Goal: Task Accomplishment & Management: Manage account settings

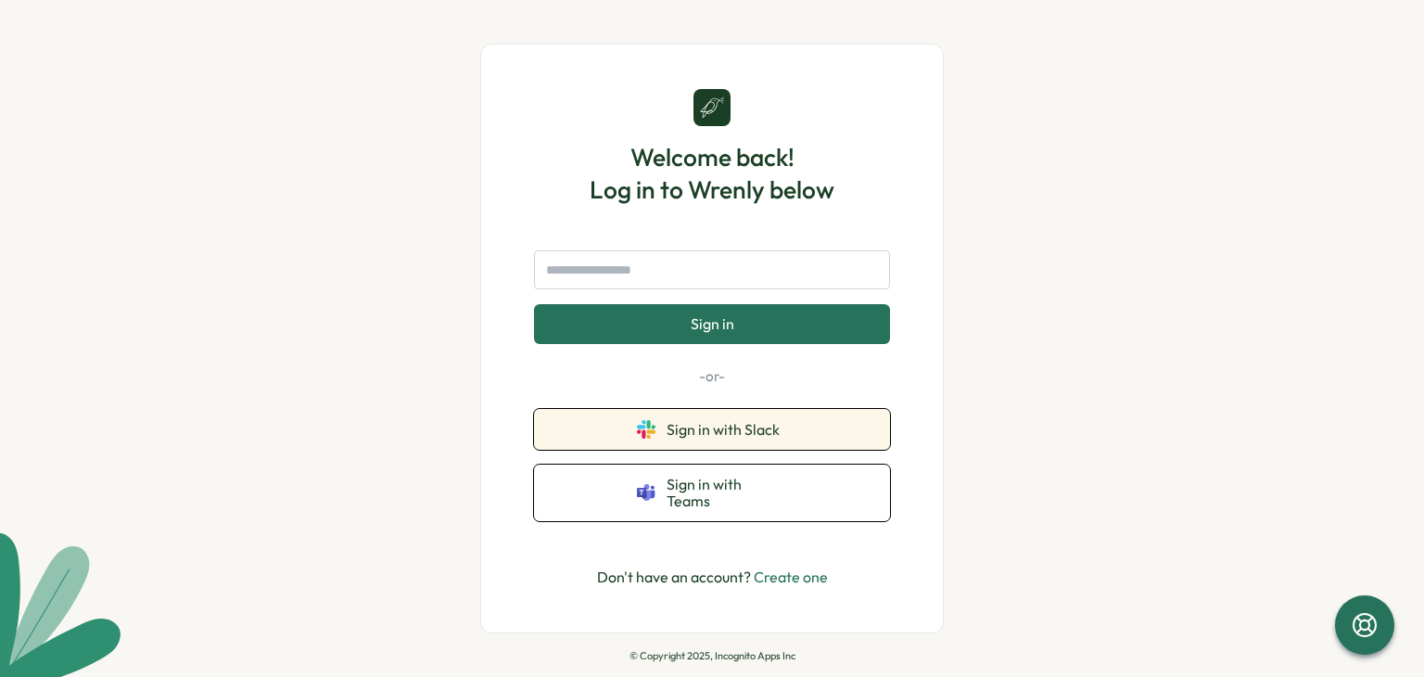
click at [813, 450] on button "Sign in with Slack" at bounding box center [712, 429] width 356 height 41
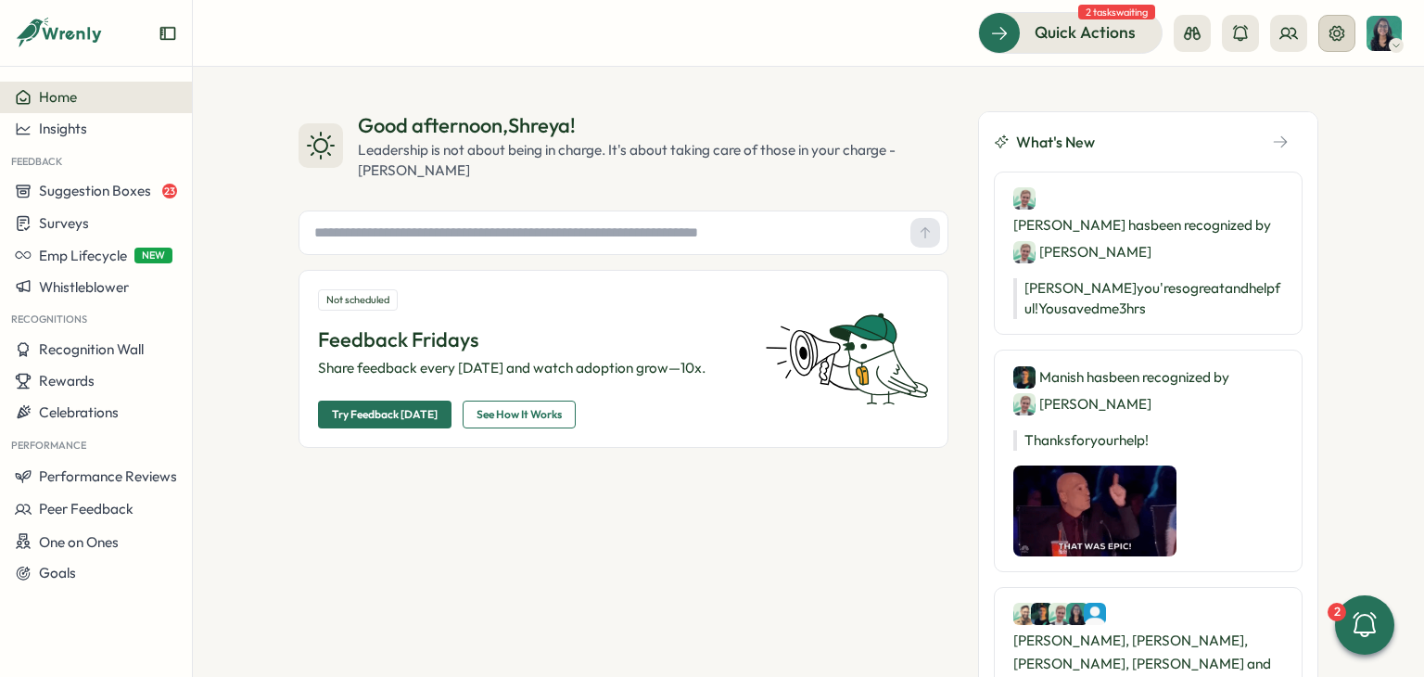
click at [1342, 31] on icon at bounding box center [1336, 32] width 15 height 15
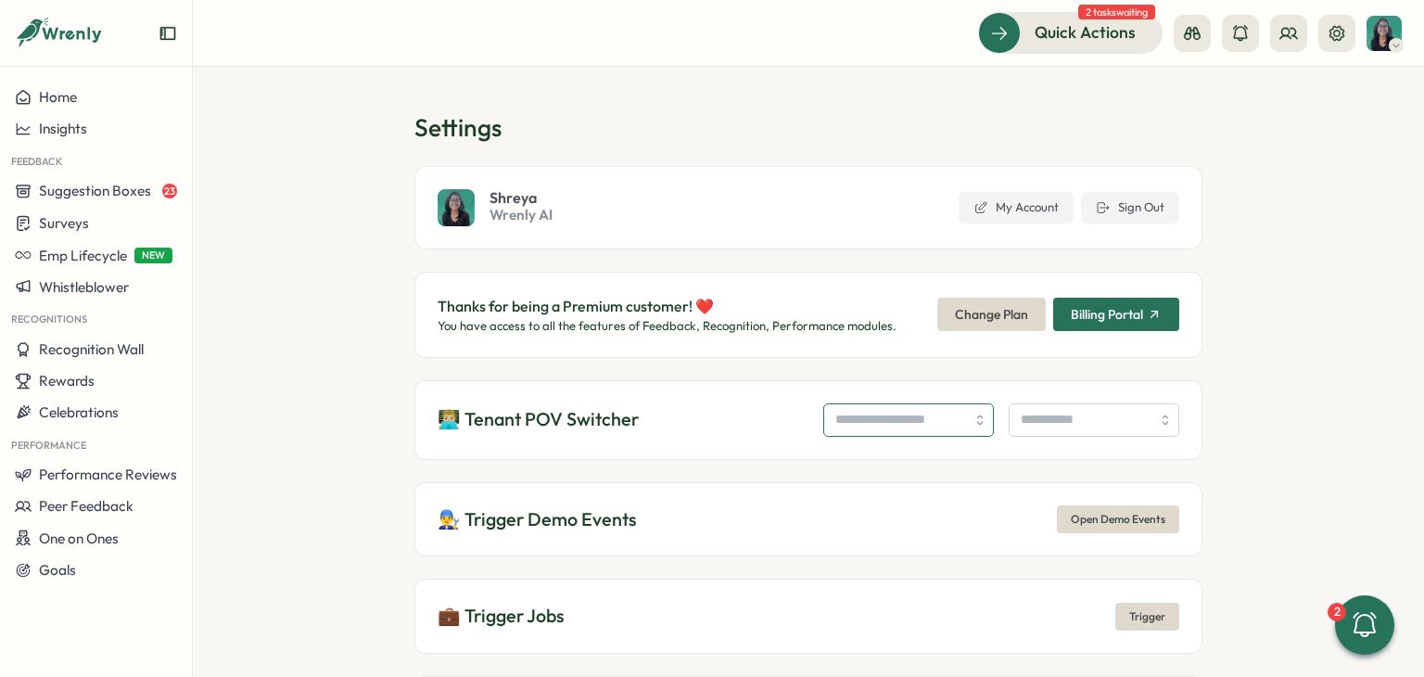
click at [843, 427] on input "search" at bounding box center [908, 419] width 171 height 33
type input "**********"
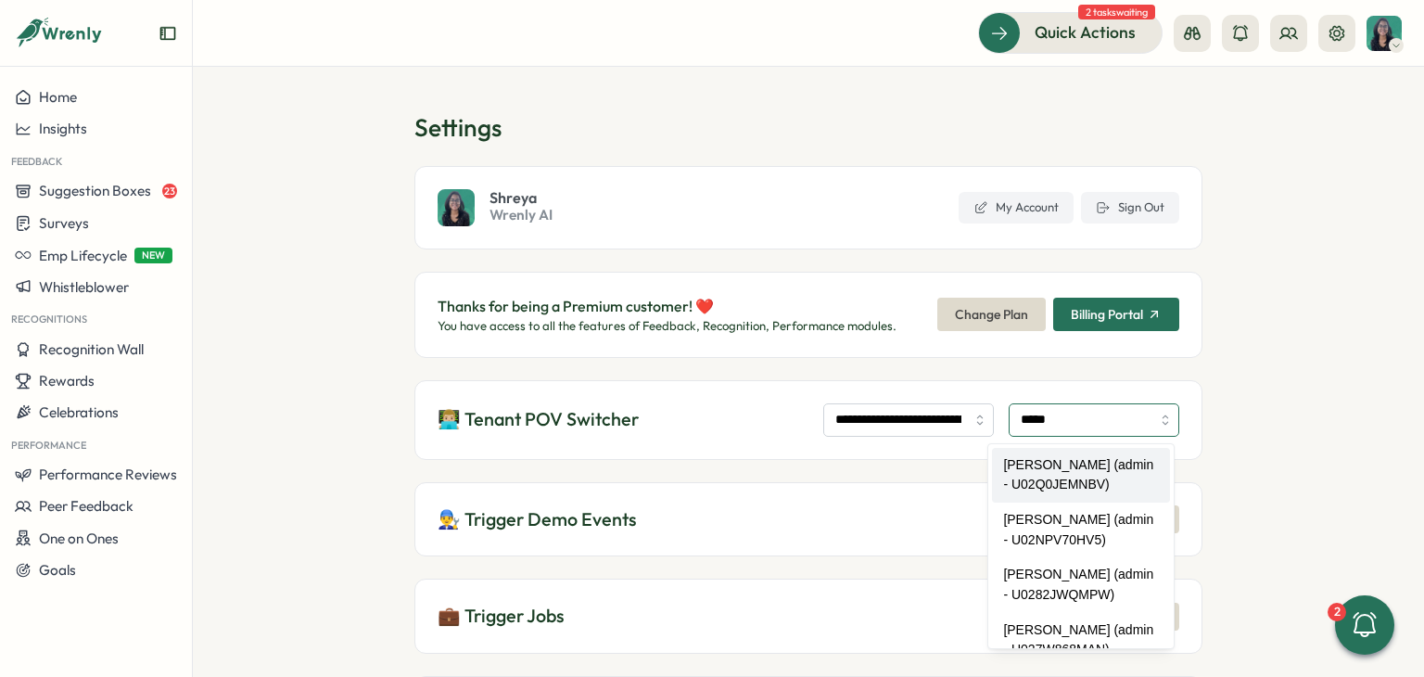
type input "**********"
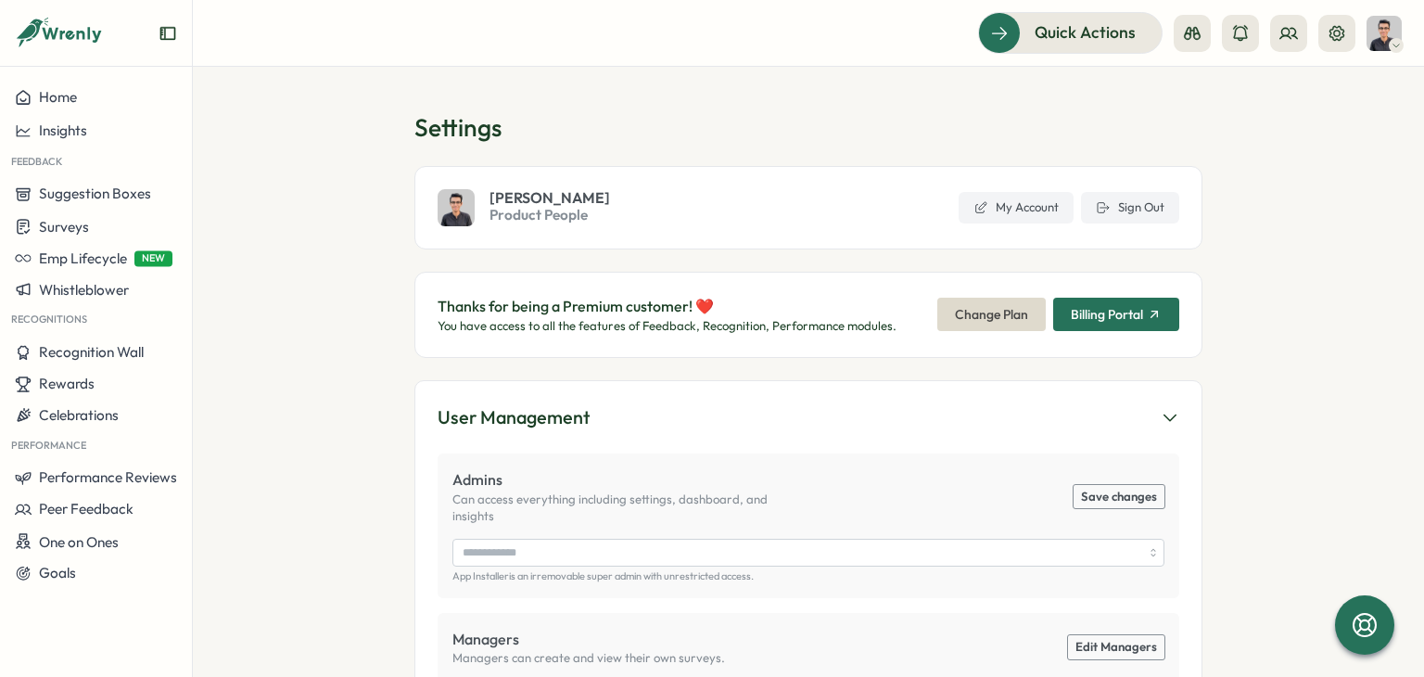
type input "**********"
click at [1294, 28] on icon at bounding box center [1288, 33] width 17 height 10
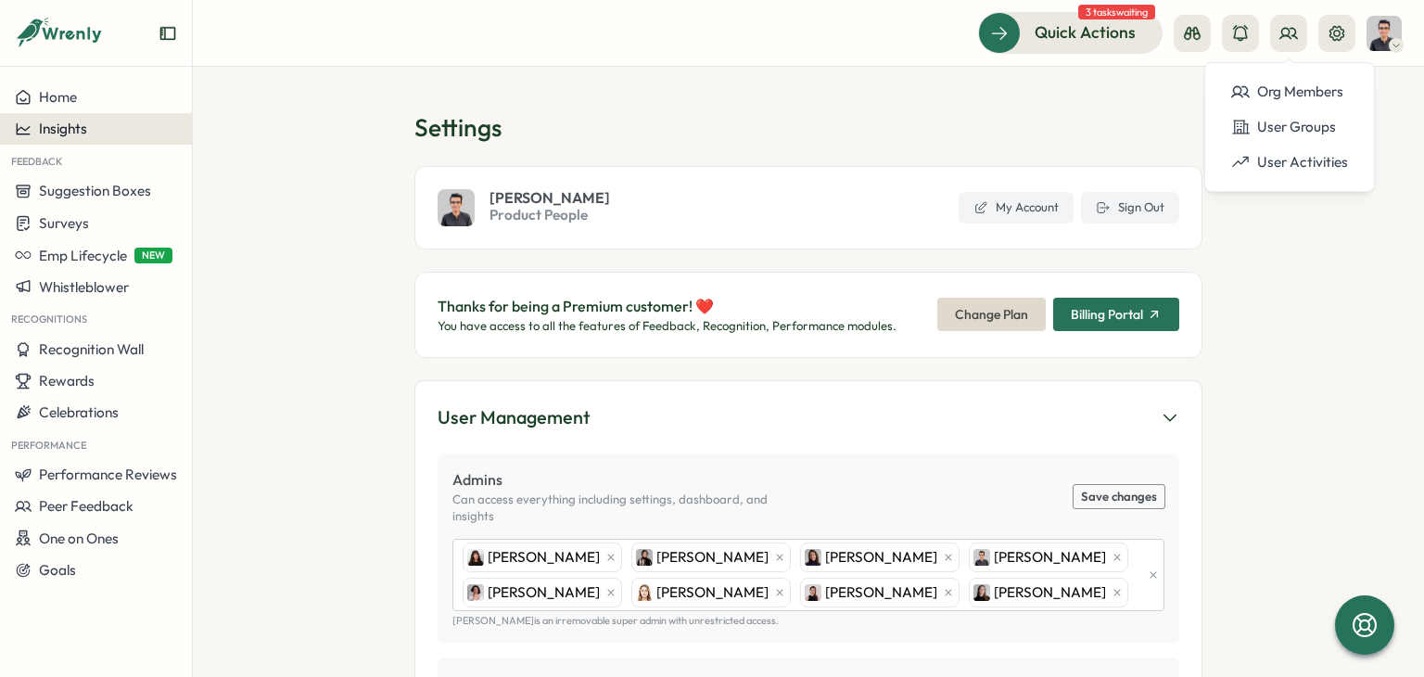
click at [129, 120] on div "Insights" at bounding box center [96, 128] width 162 height 17
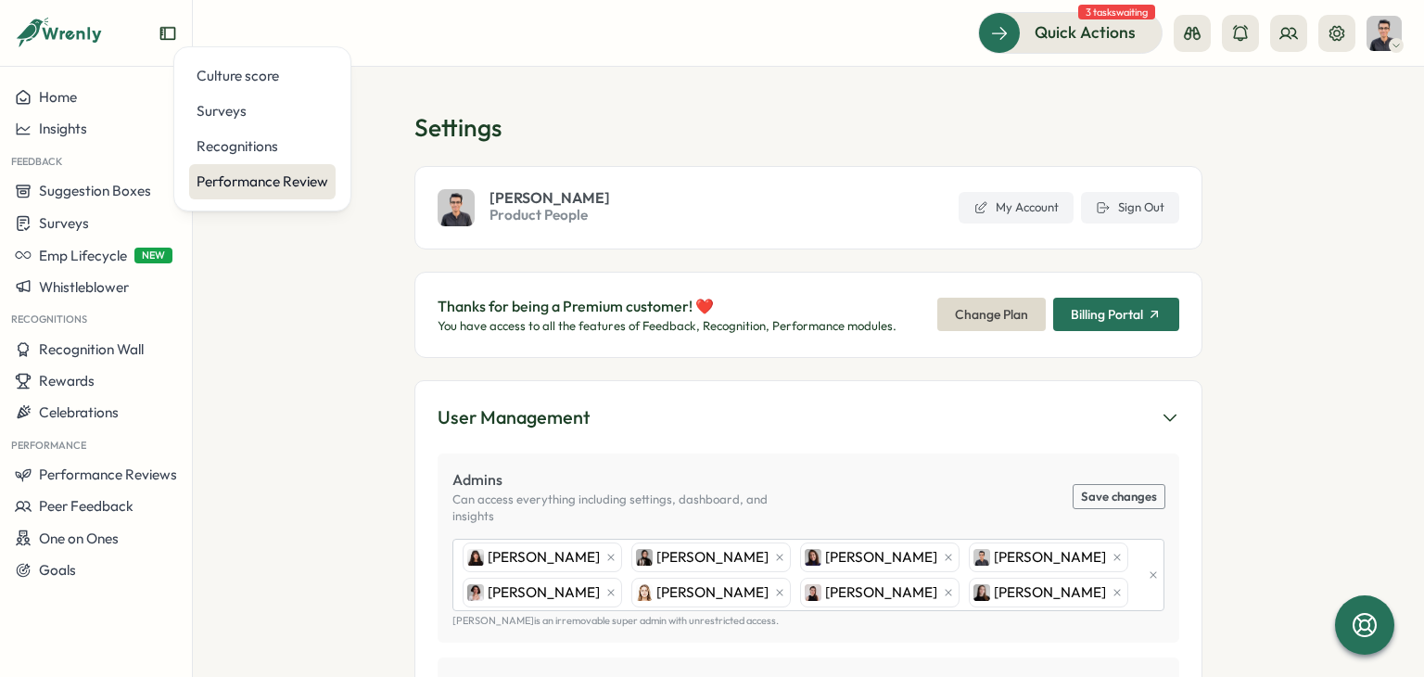
click at [271, 172] on div "Performance Review" at bounding box center [262, 181] width 132 height 20
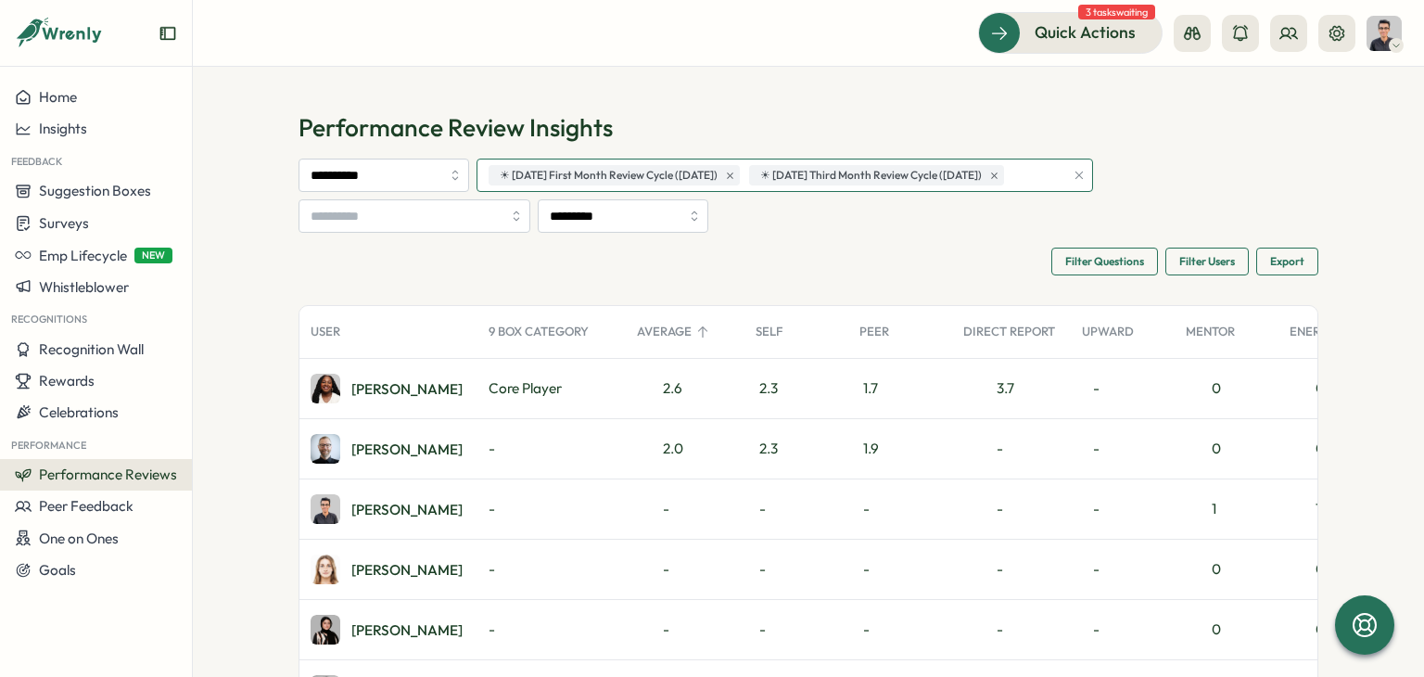
click at [1064, 171] on div "☀ August 2025 First Month Review Cycle (05 Aug 2025) ☀ August 2025 Third Month …" at bounding box center [774, 175] width 580 height 32
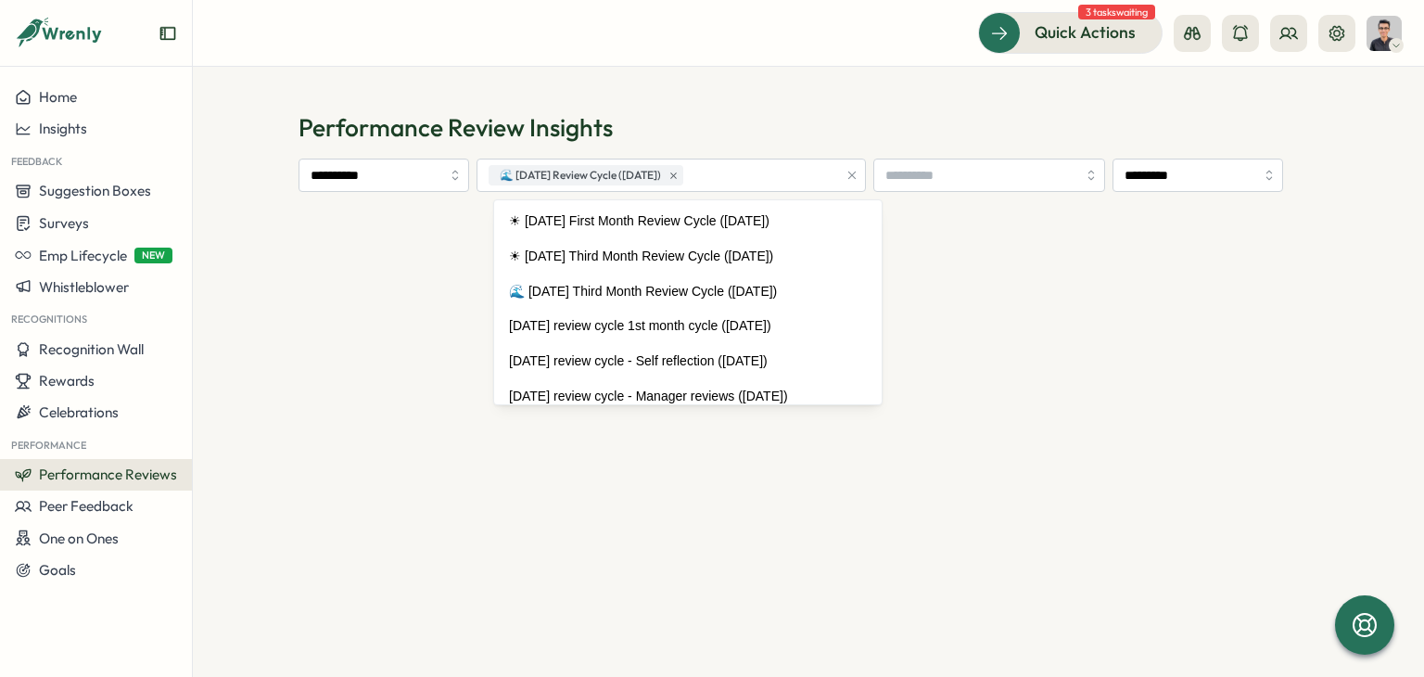
click at [739, 126] on h1 "Performance Review Insights" at bounding box center [808, 127] width 1020 height 32
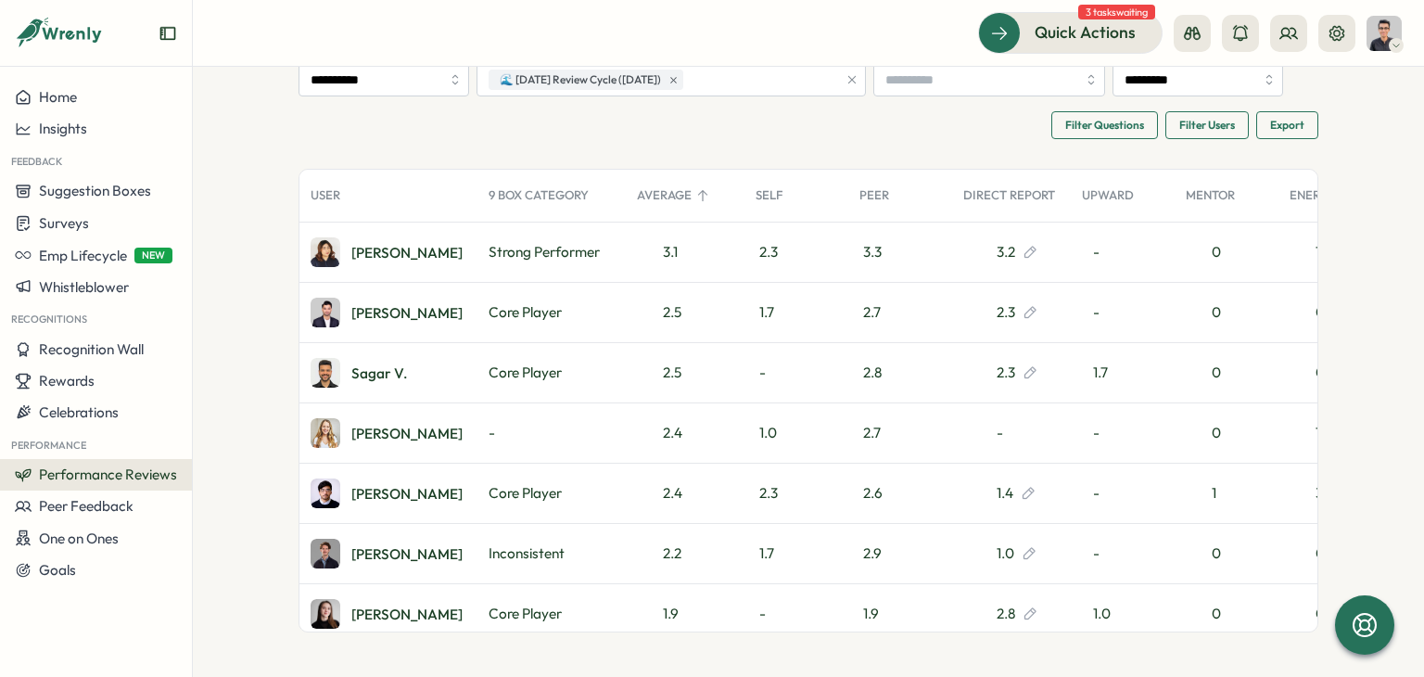
scroll to position [4, 0]
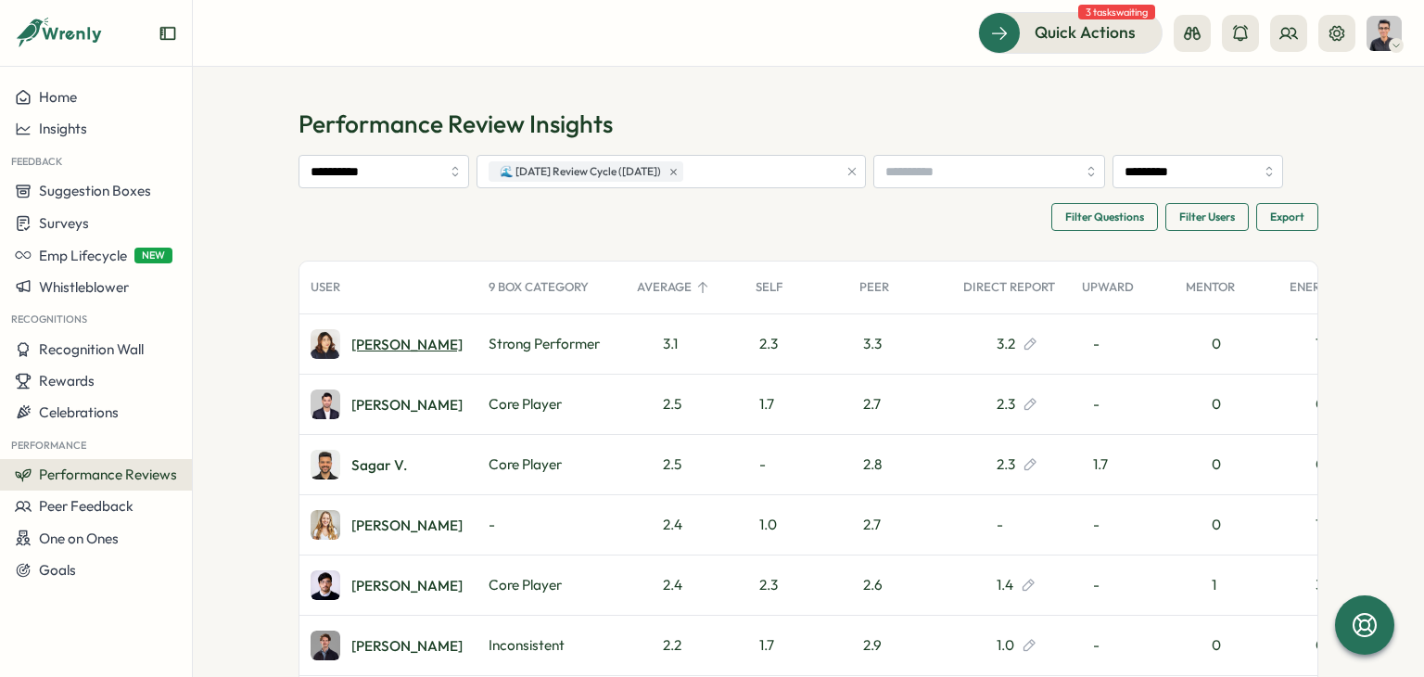
click at [375, 342] on div "[PERSON_NAME]" at bounding box center [406, 344] width 111 height 14
click at [124, 479] on span "Performance Reviews" at bounding box center [108, 474] width 138 height 18
click at [243, 436] on div "Reviews" at bounding box center [268, 439] width 144 height 20
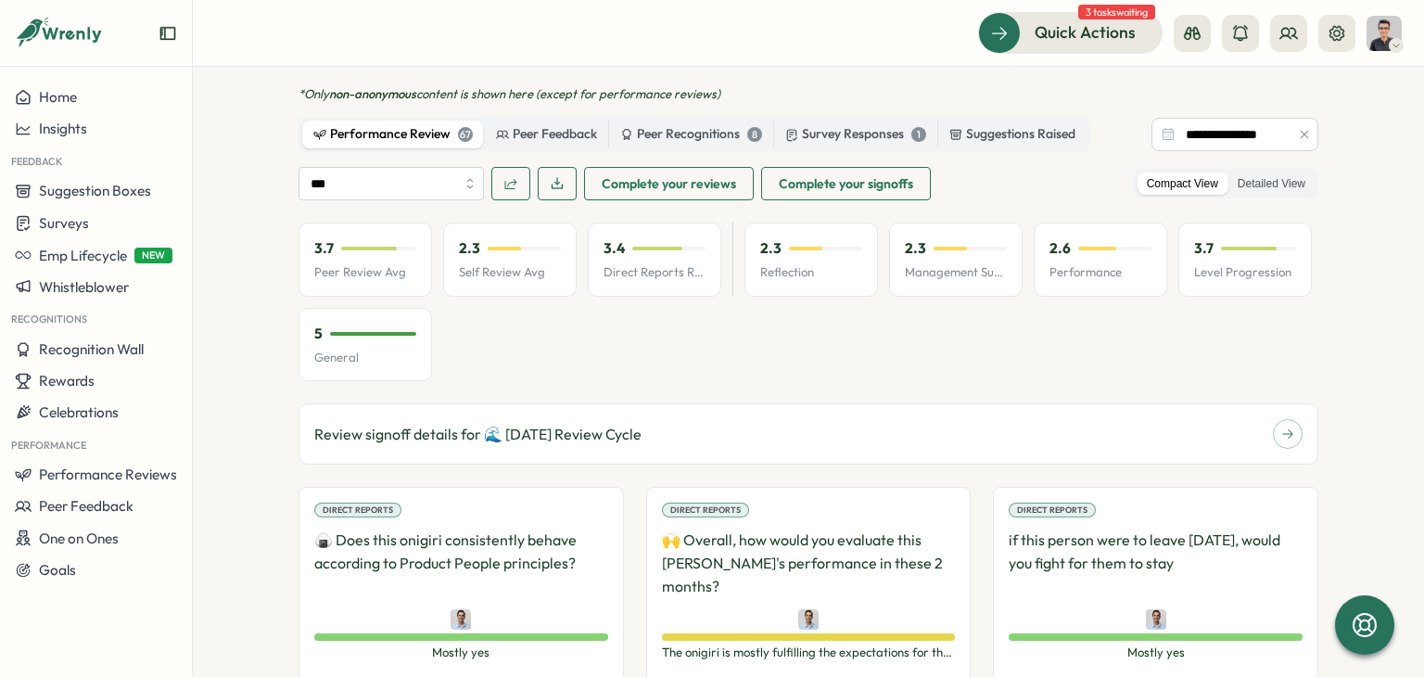
scroll to position [1112, 0]
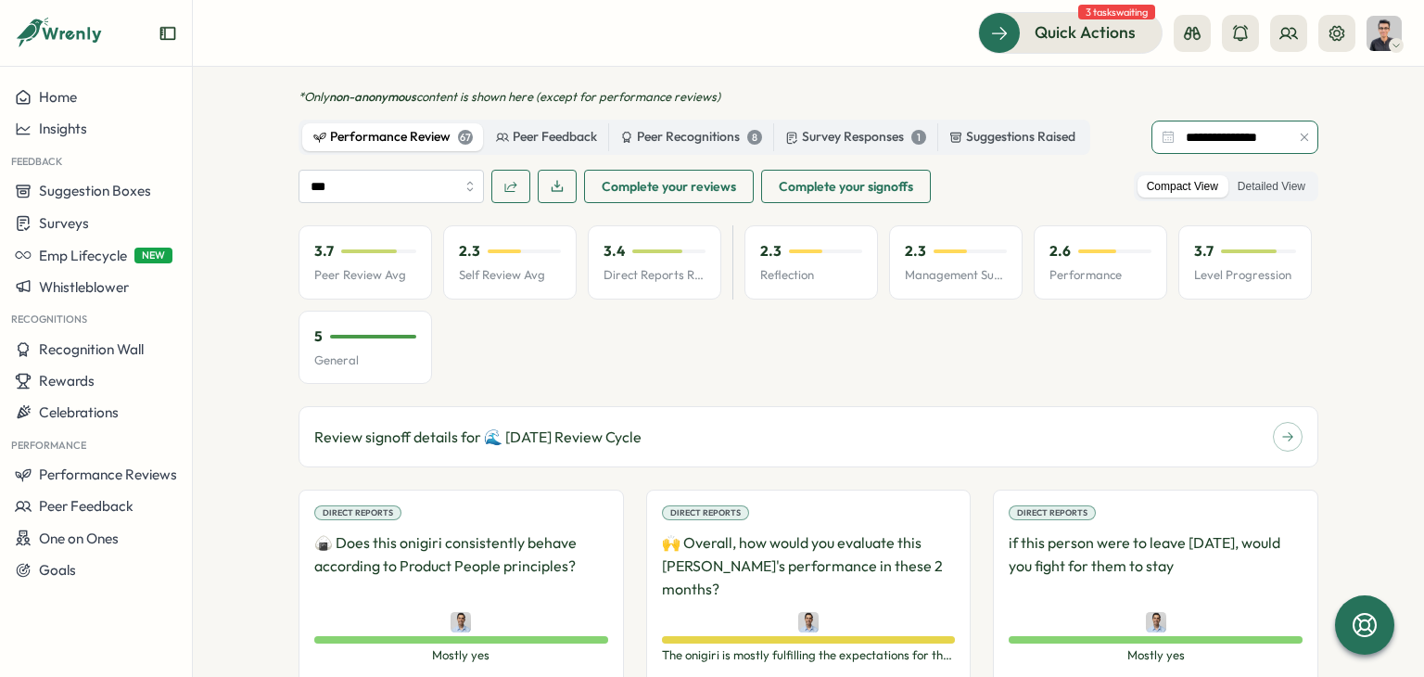
click at [1253, 120] on input "**********" at bounding box center [1234, 136] width 167 height 33
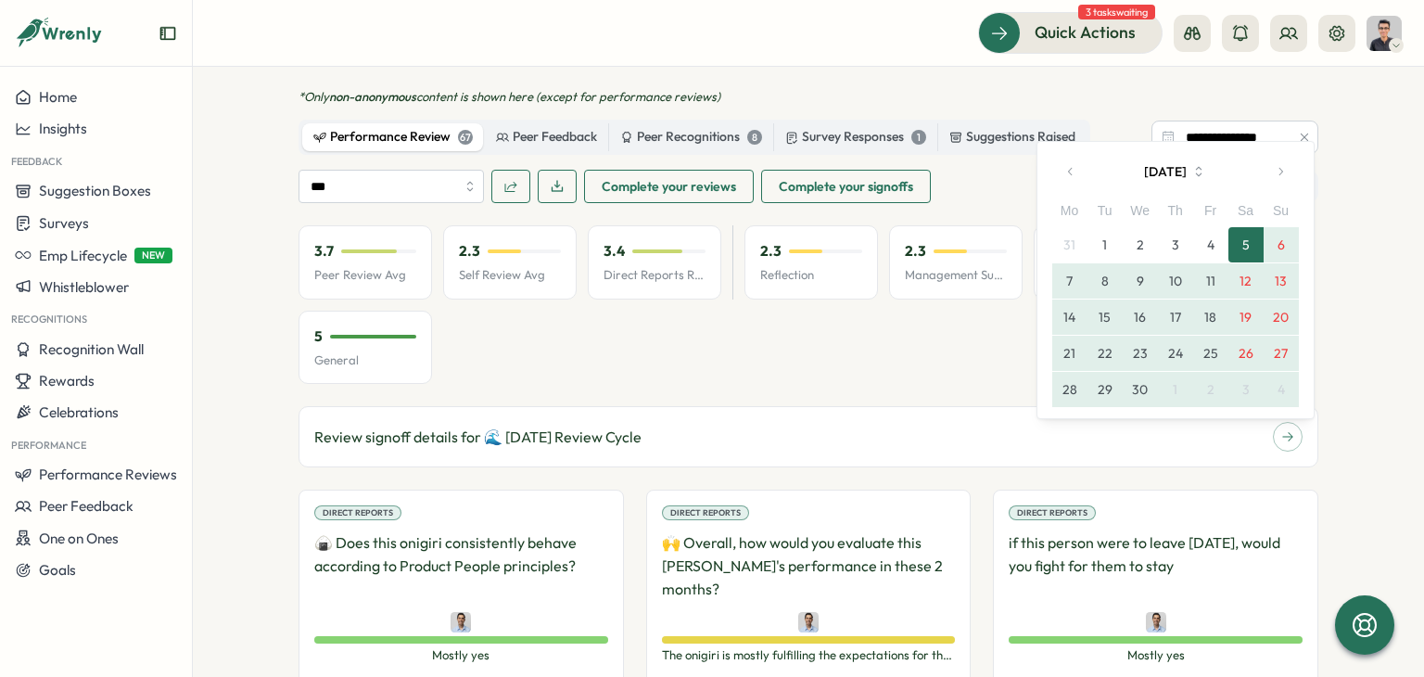
click at [1271, 162] on button "button" at bounding box center [1279, 171] width 37 height 37
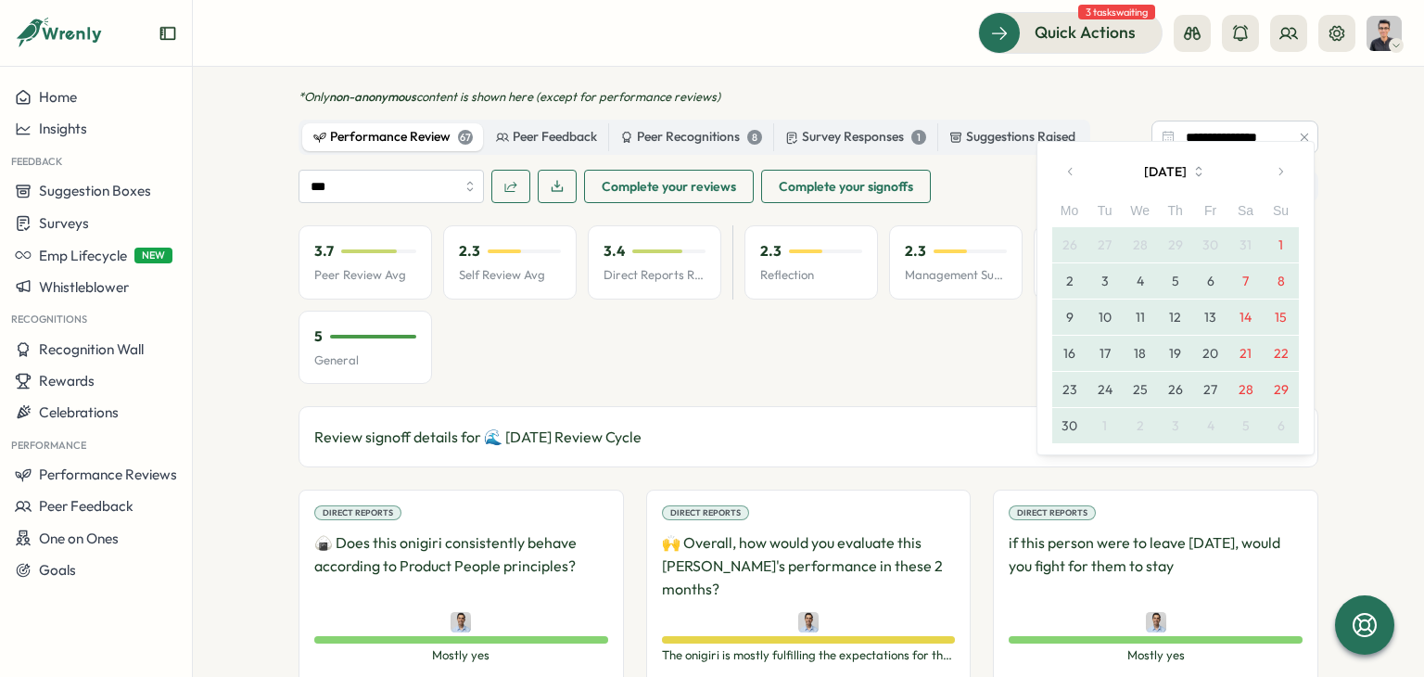
click at [1271, 162] on button "button" at bounding box center [1279, 171] width 37 height 37
click at [1101, 243] on button "1" at bounding box center [1104, 244] width 35 height 35
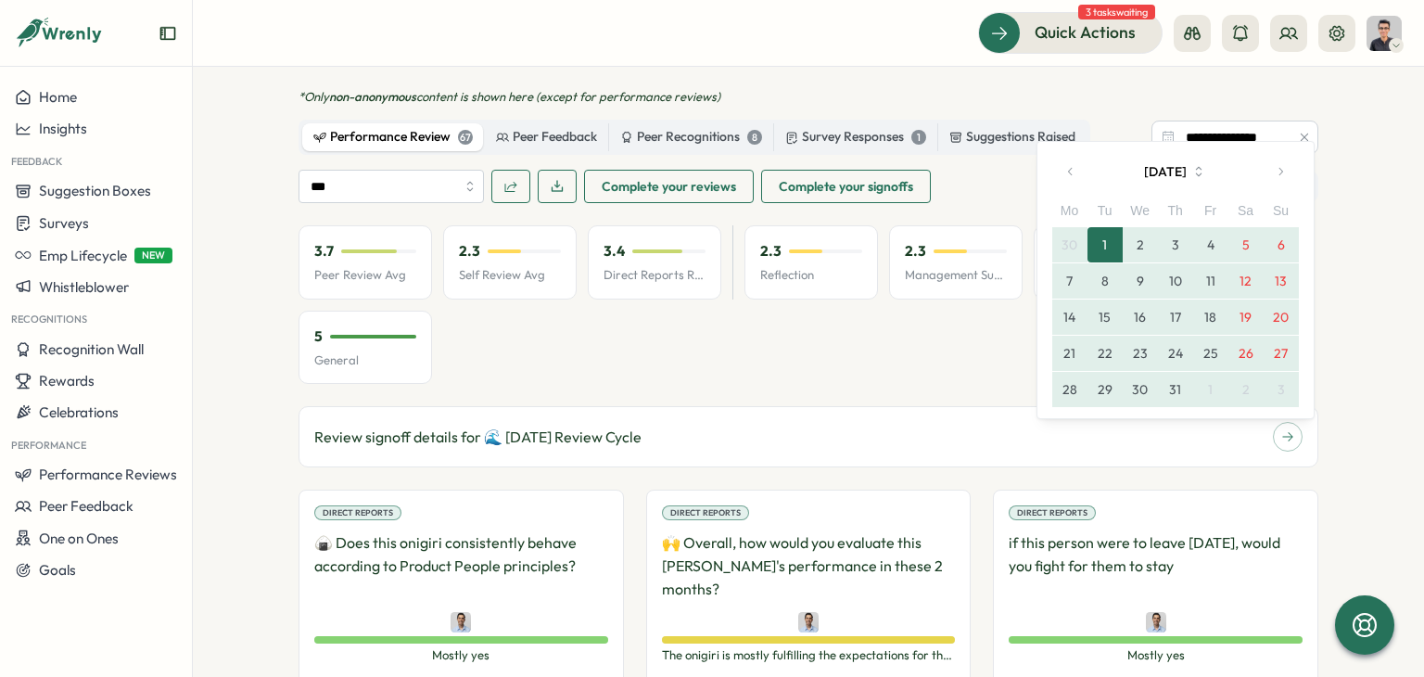
click at [1140, 272] on button "9" at bounding box center [1139, 280] width 35 height 35
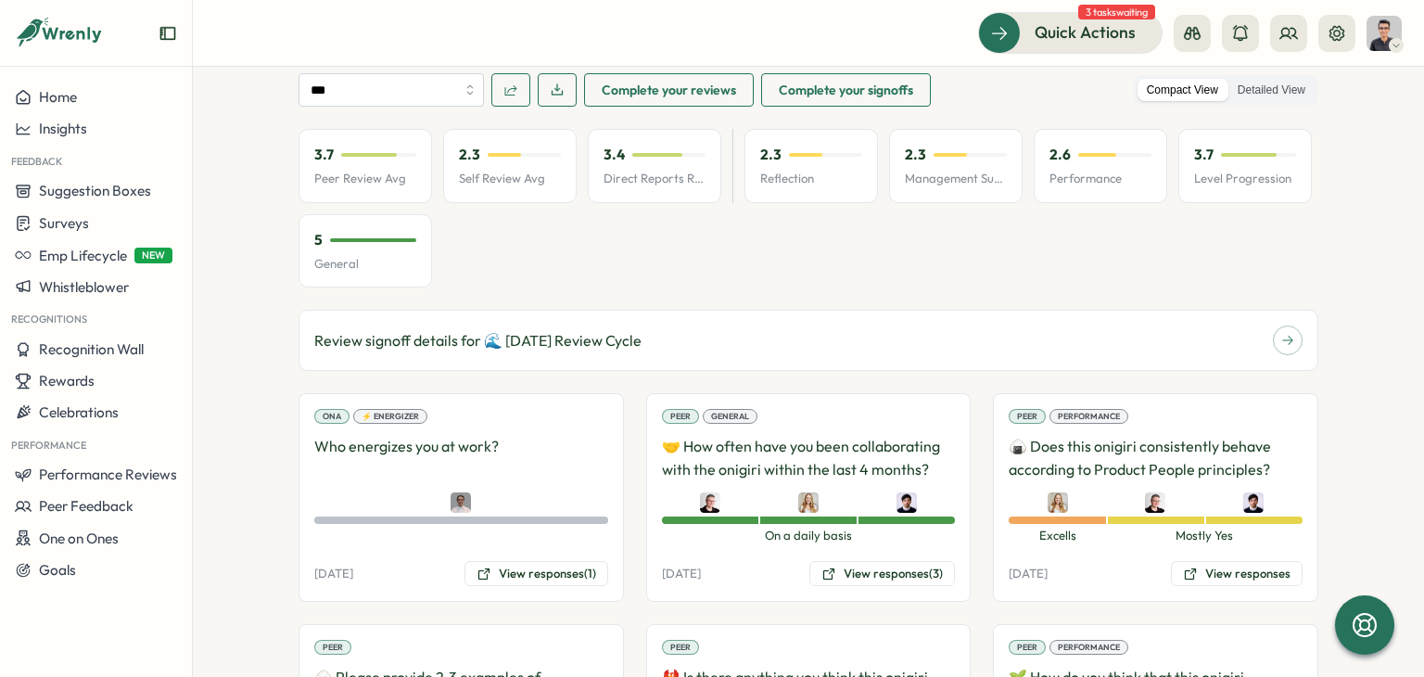
scroll to position [1175, 0]
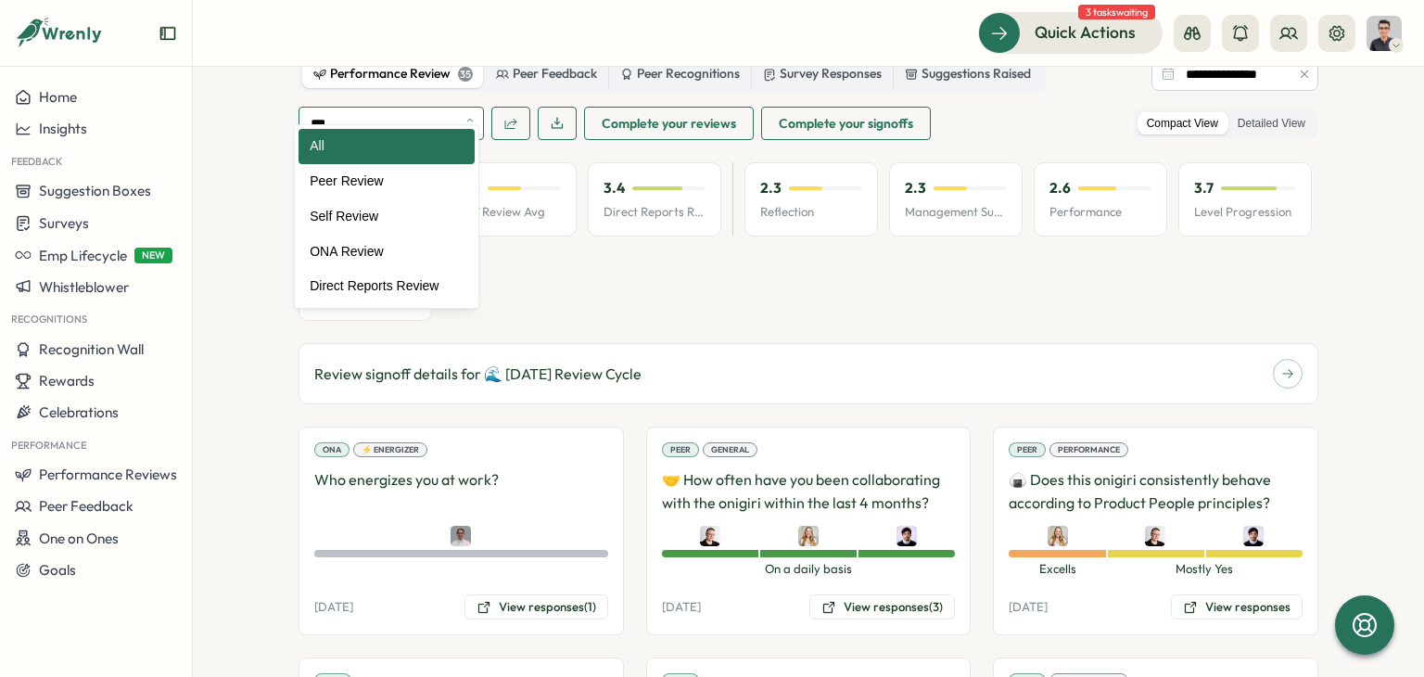
click at [363, 107] on input "***" at bounding box center [390, 123] width 185 height 33
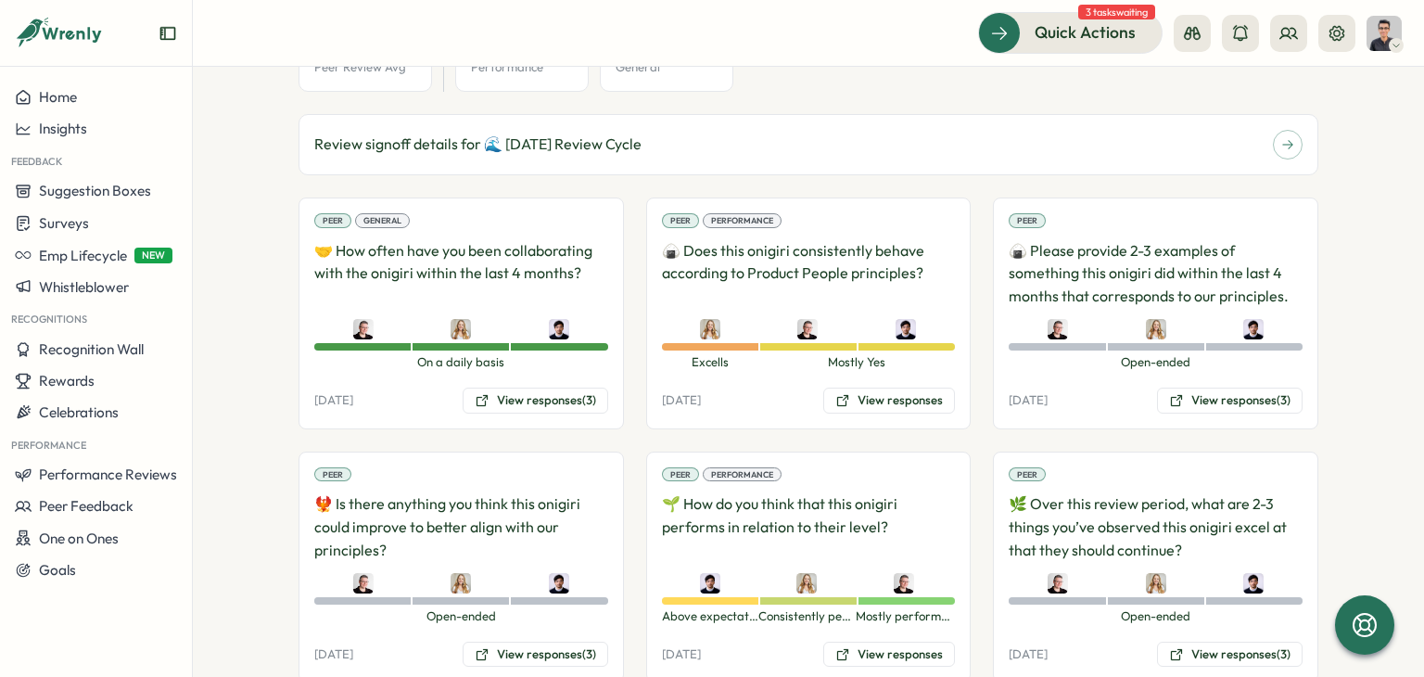
scroll to position [1134, 0]
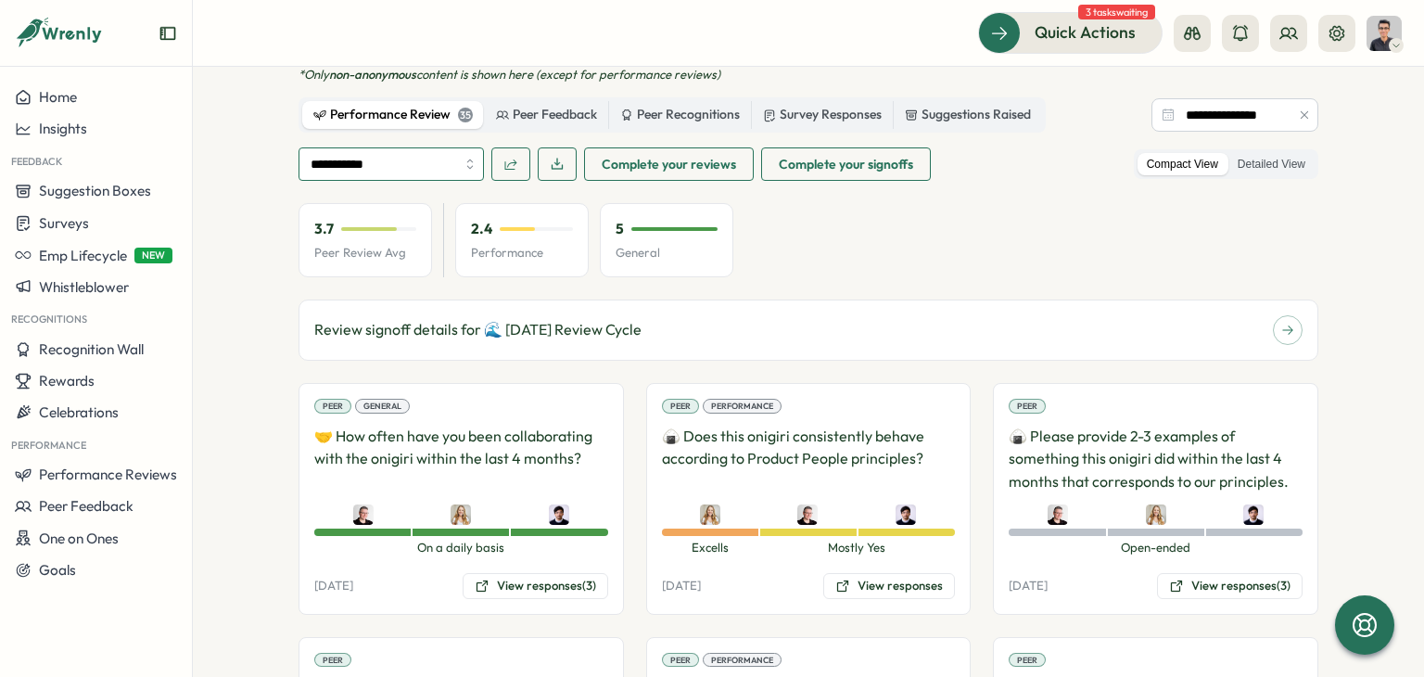
click at [316, 150] on input "**********" at bounding box center [390, 163] width 185 height 33
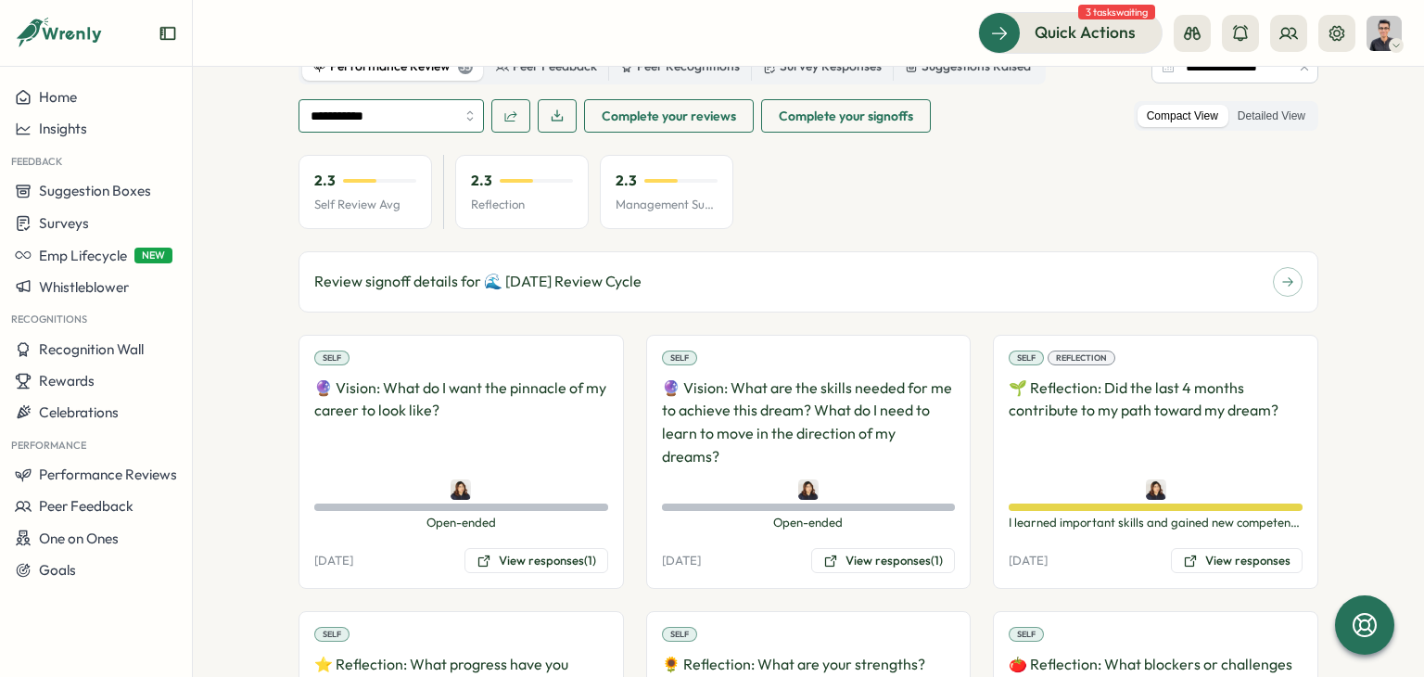
scroll to position [1013, 0]
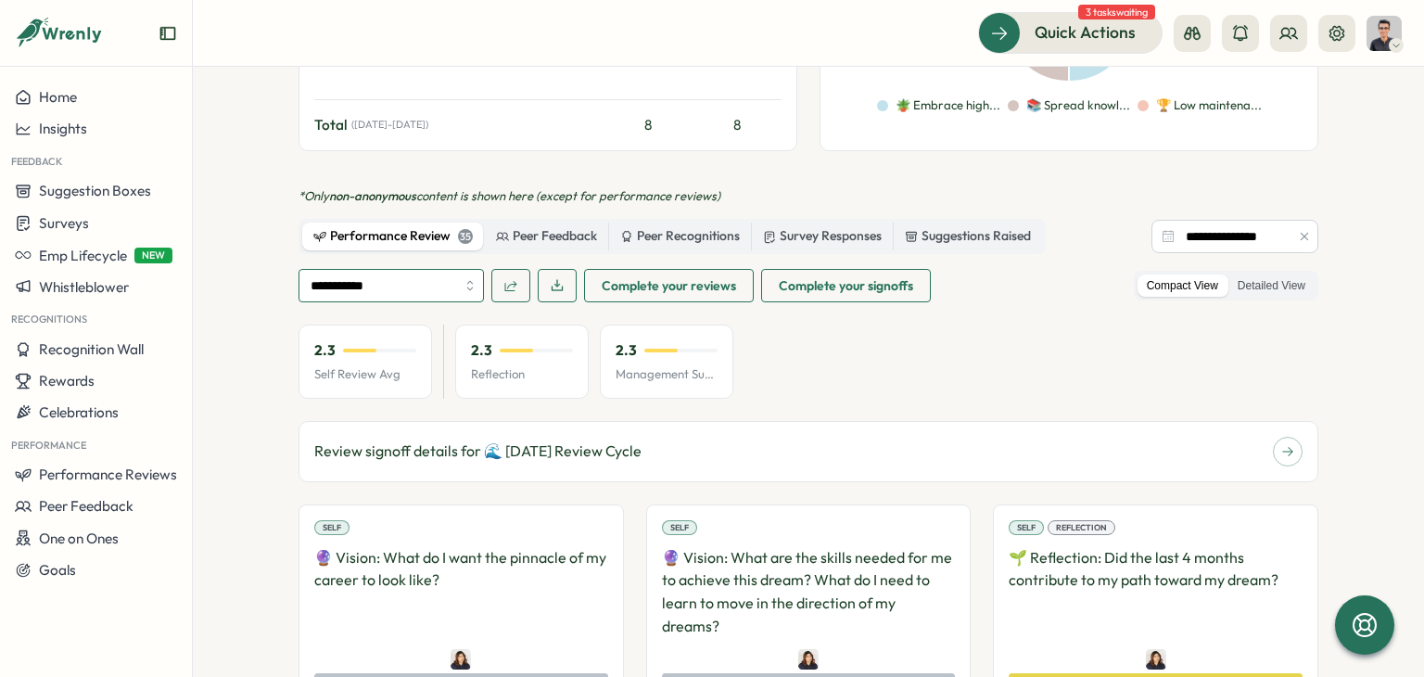
click at [323, 269] on input "**********" at bounding box center [390, 285] width 185 height 33
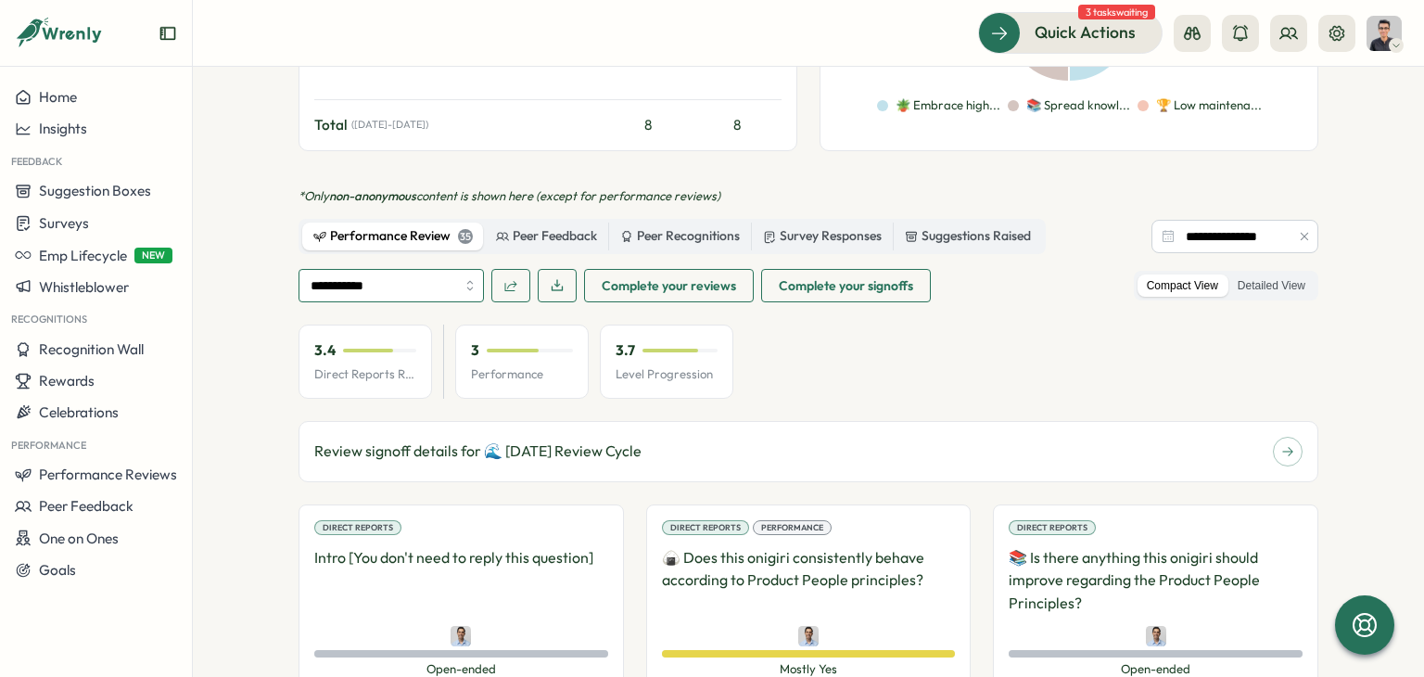
type input "**********"
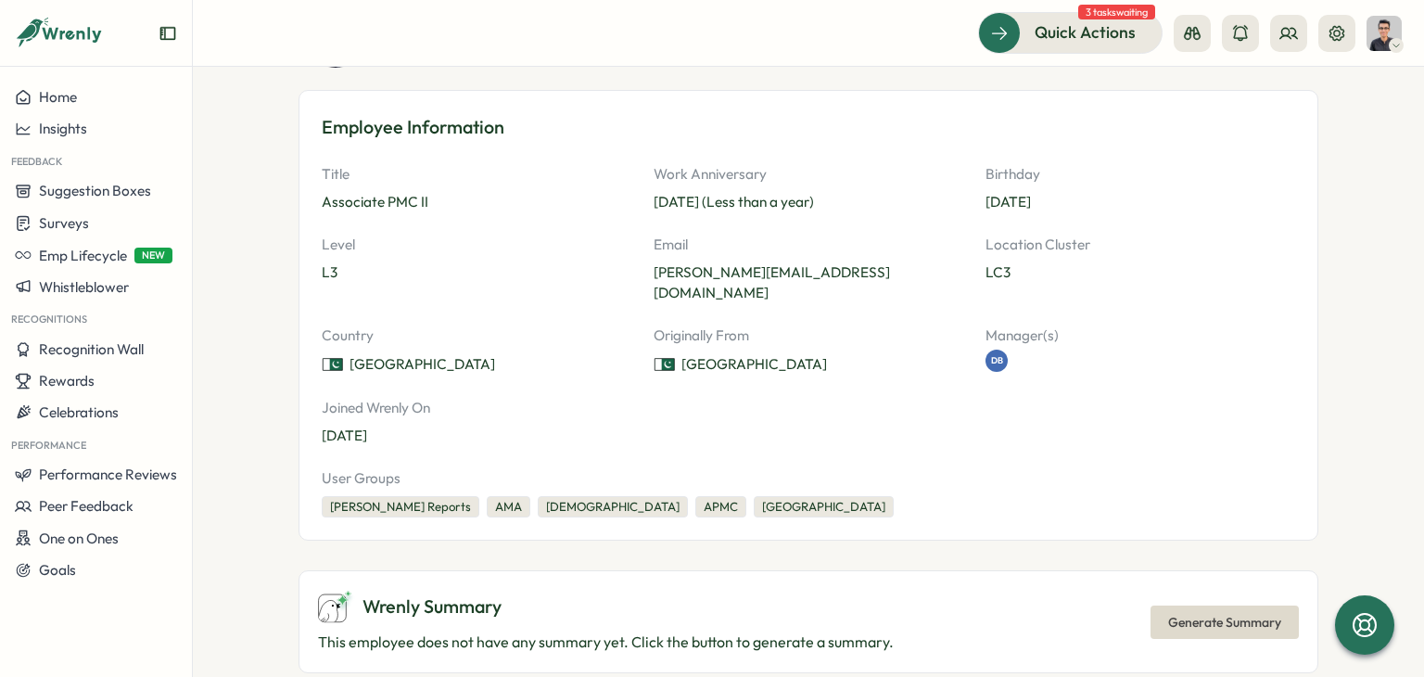
scroll to position [0, 0]
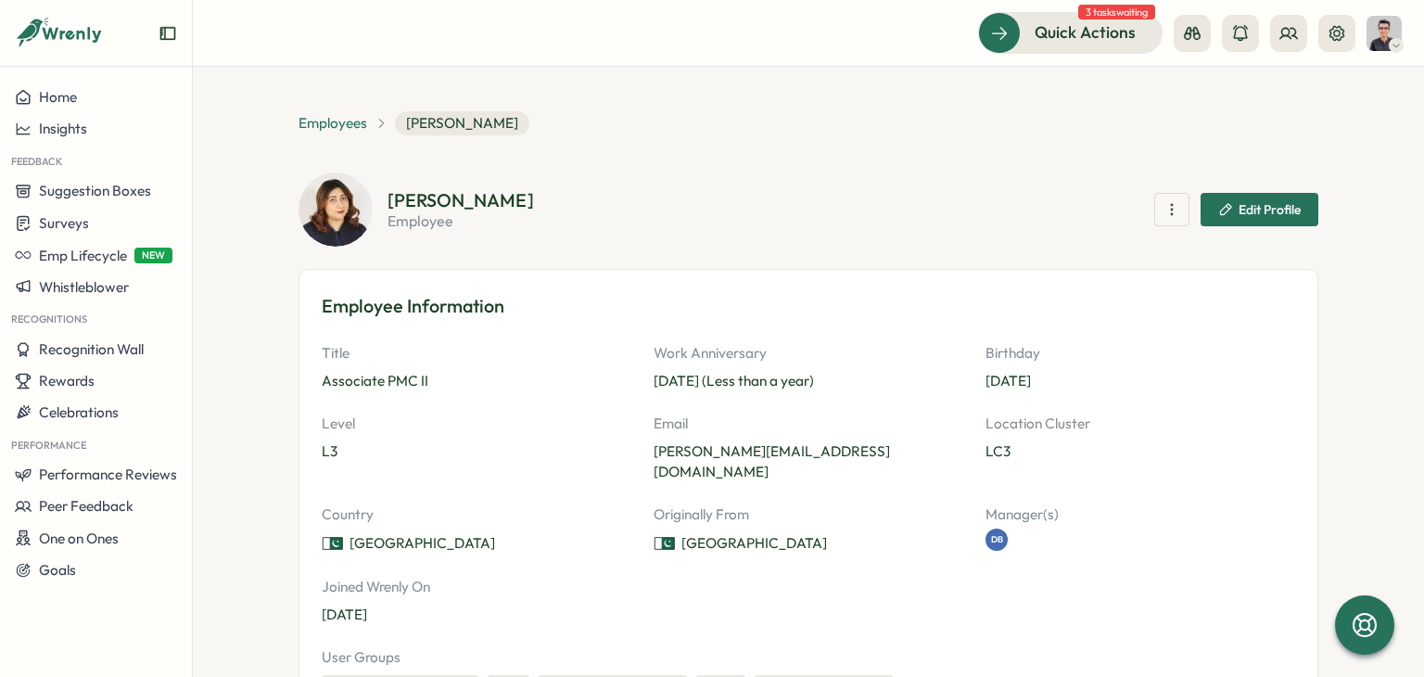
click at [312, 121] on span "Employees" at bounding box center [332, 123] width 69 height 20
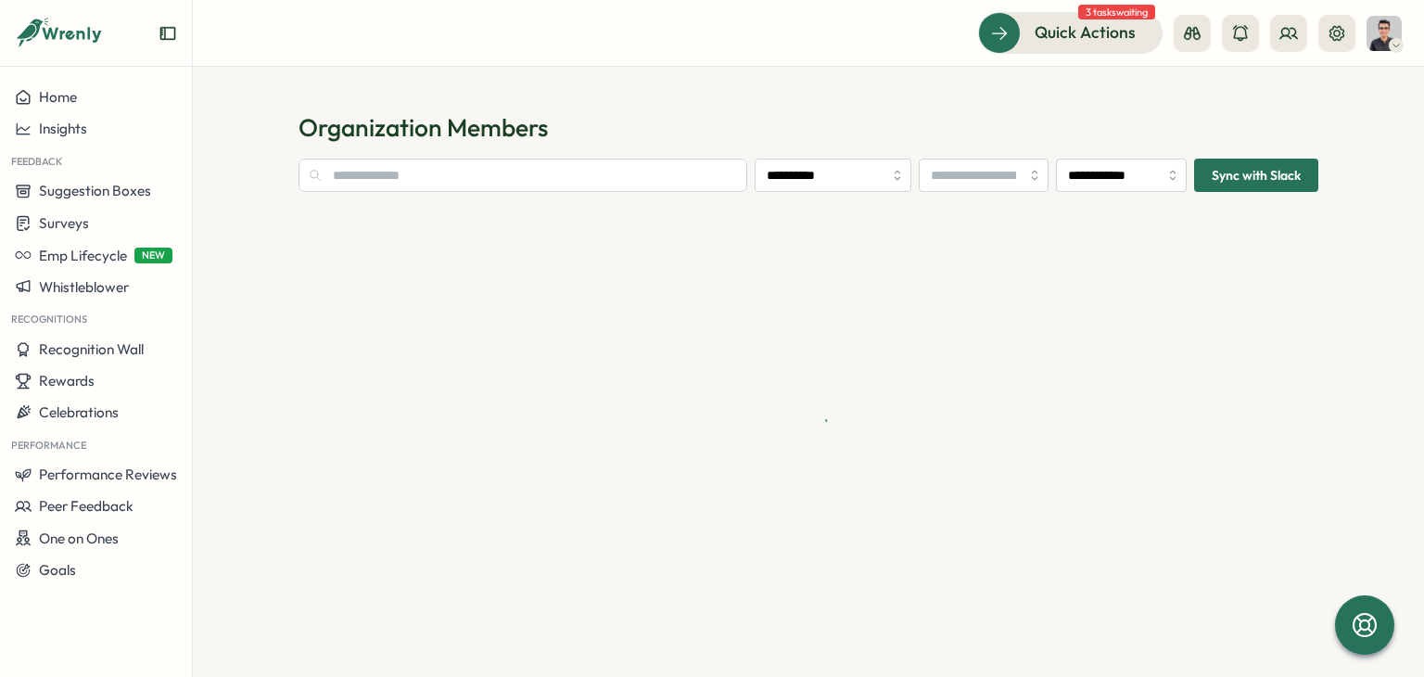
type input "**********"
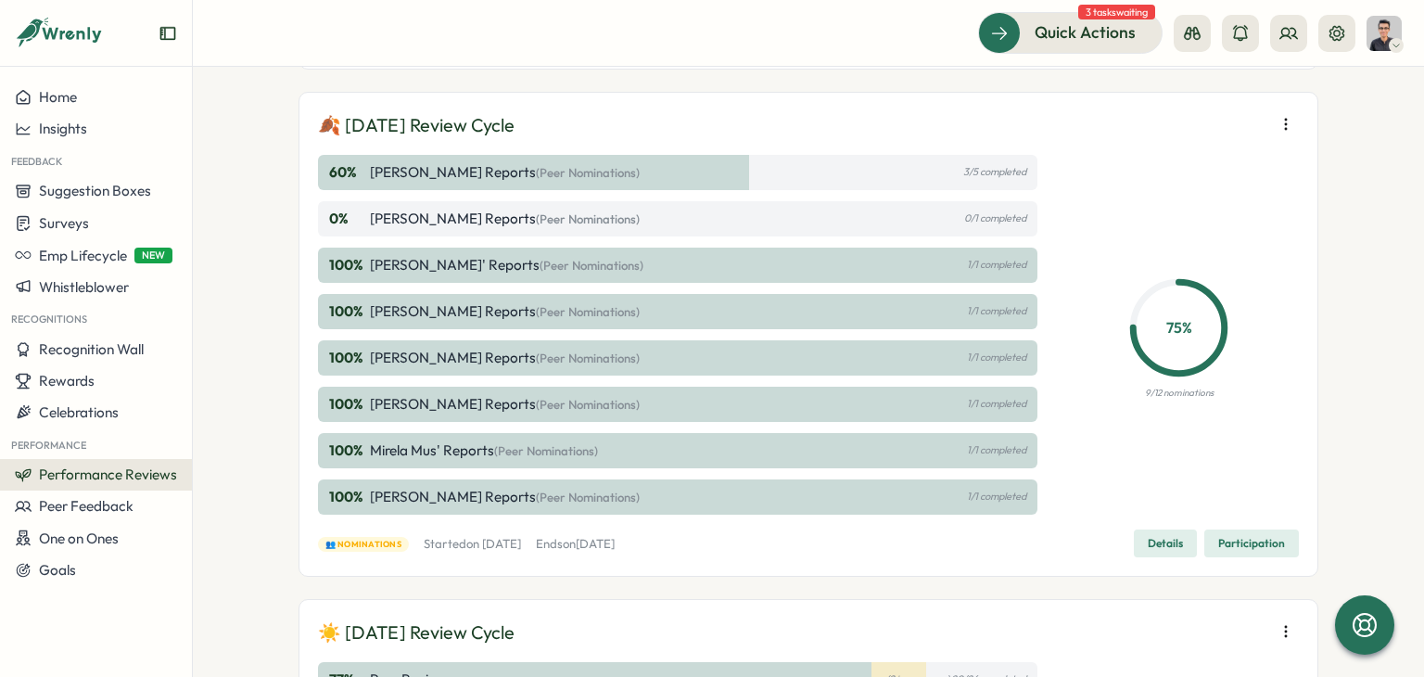
scroll to position [556, 0]
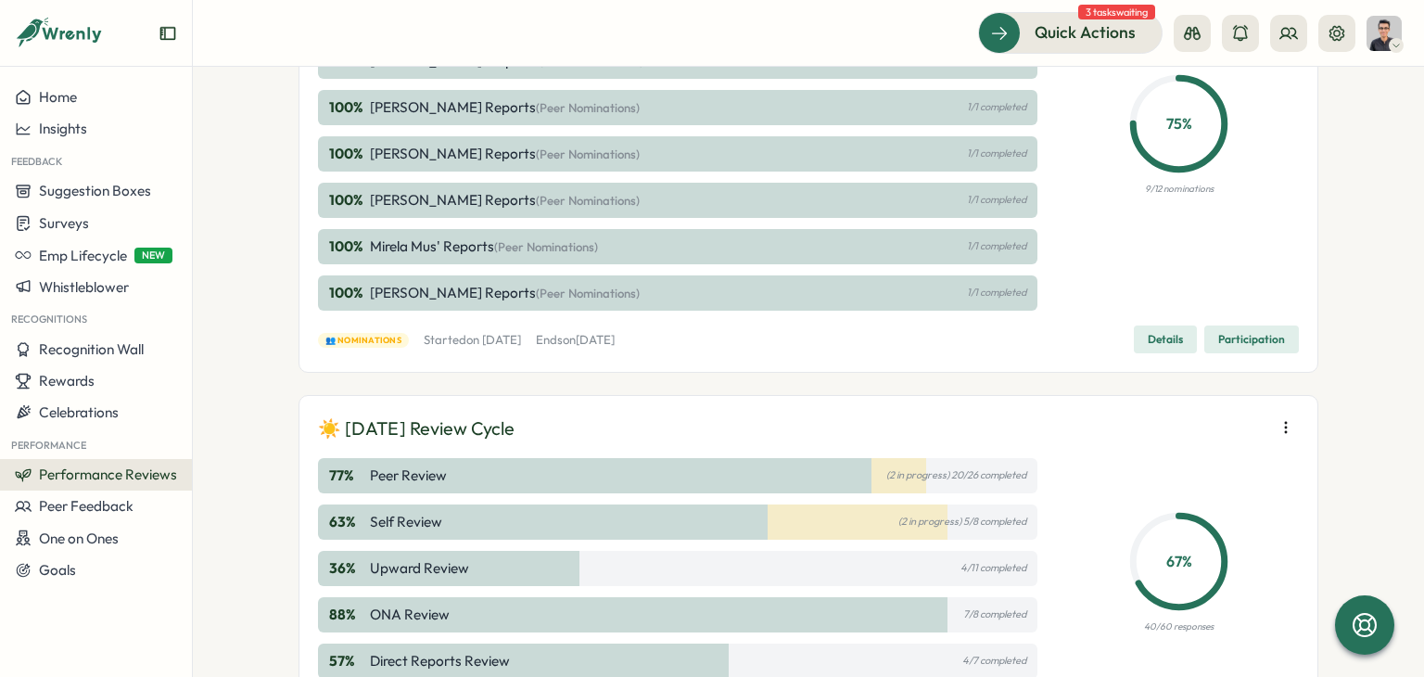
click at [1161, 342] on span "Details" at bounding box center [1164, 339] width 35 height 26
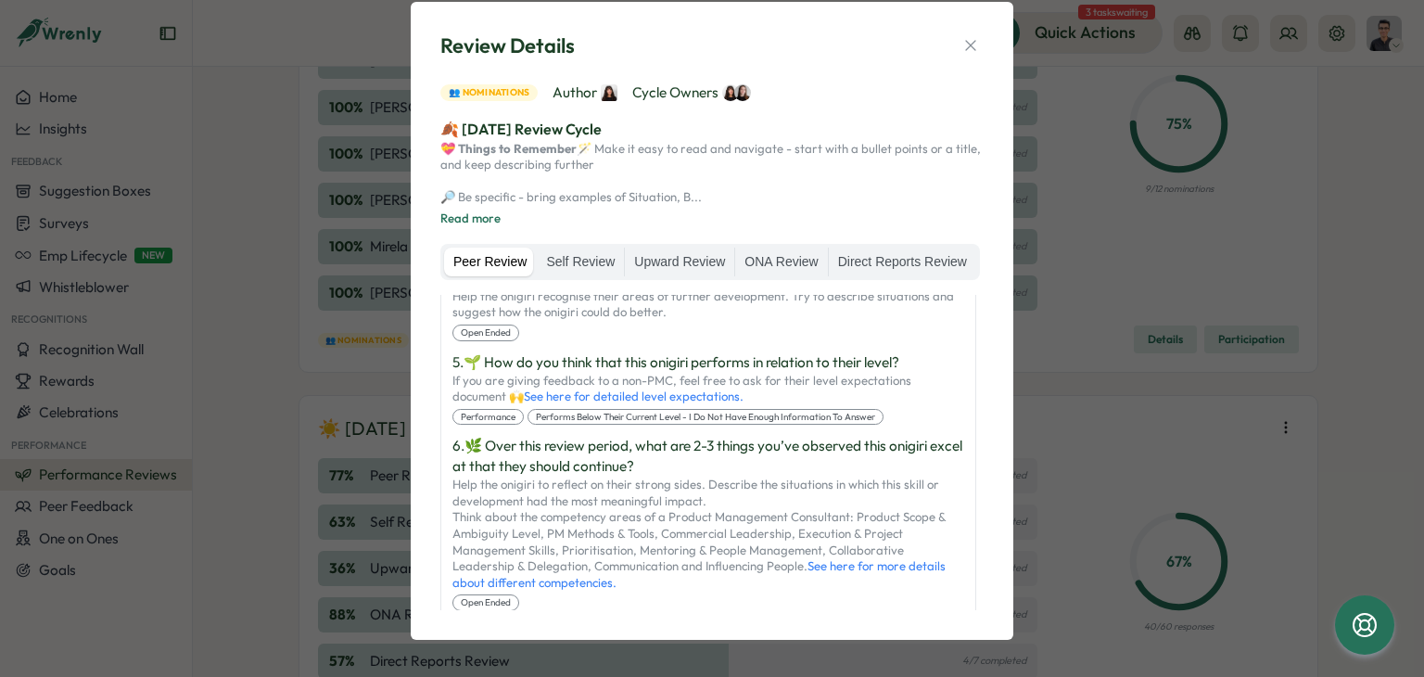
scroll to position [1483, 0]
click at [965, 36] on icon "button" at bounding box center [970, 45] width 19 height 19
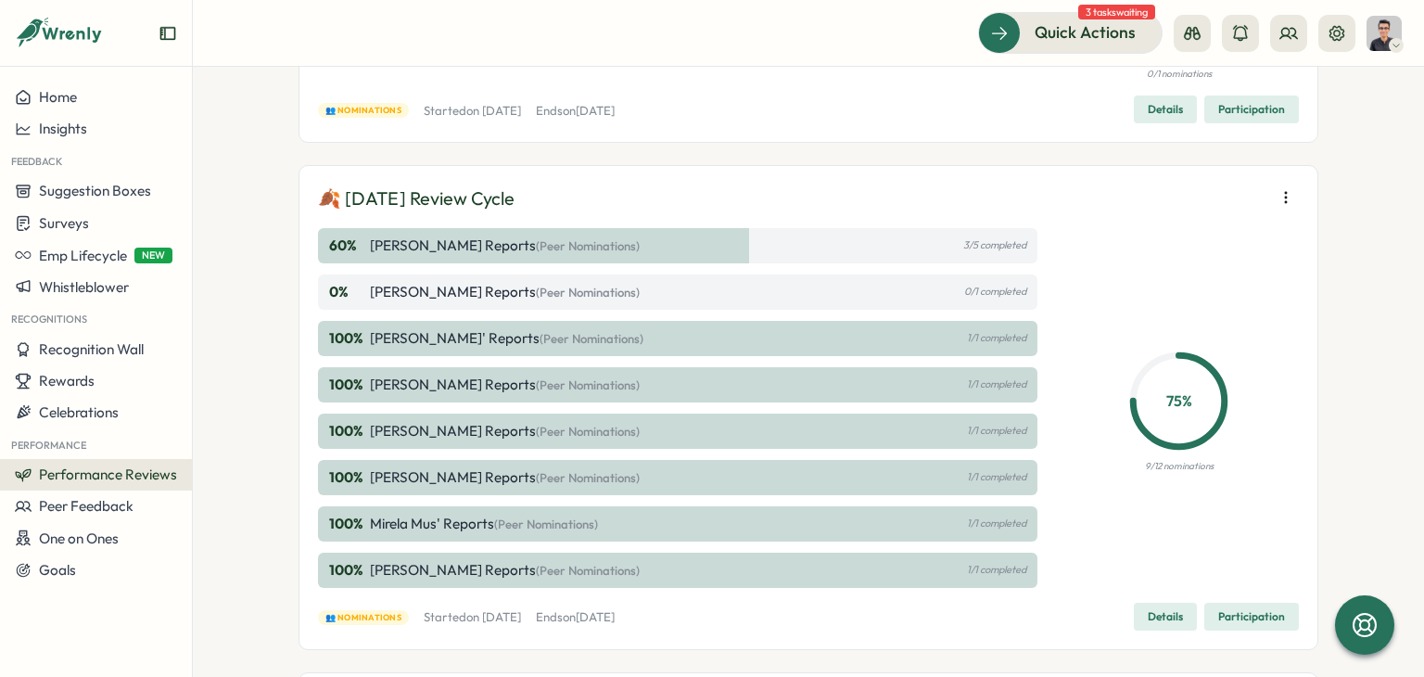
scroll to position [278, 0]
click at [1282, 196] on icon "button" at bounding box center [1285, 198] width 19 height 19
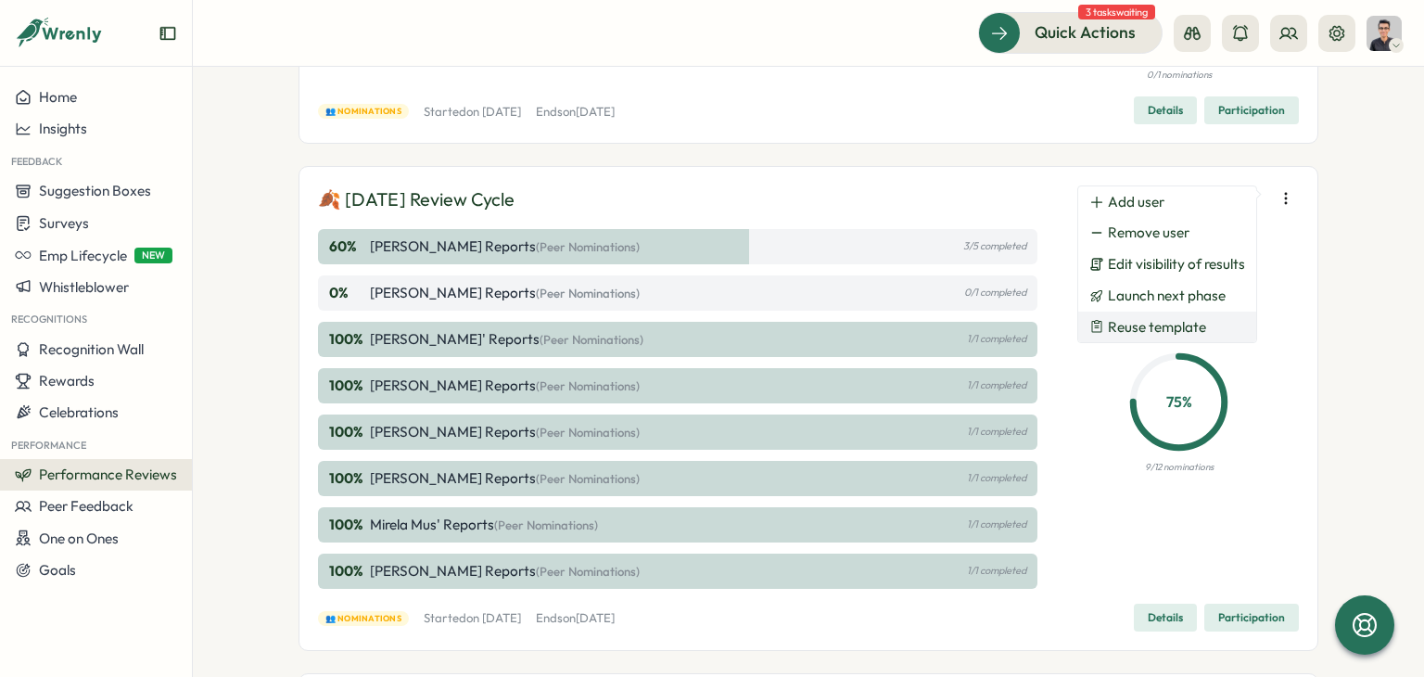
click at [1207, 320] on button "Reuse template" at bounding box center [1167, 327] width 178 height 32
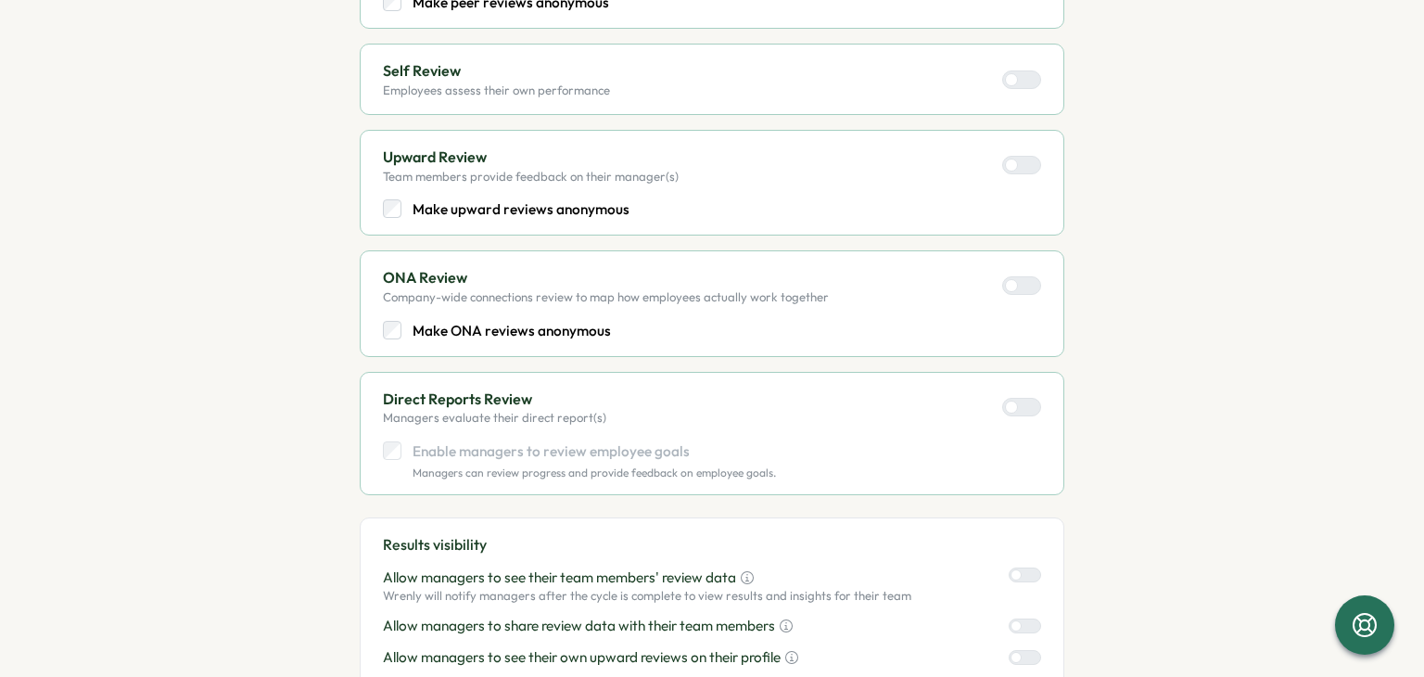
scroll to position [965, 0]
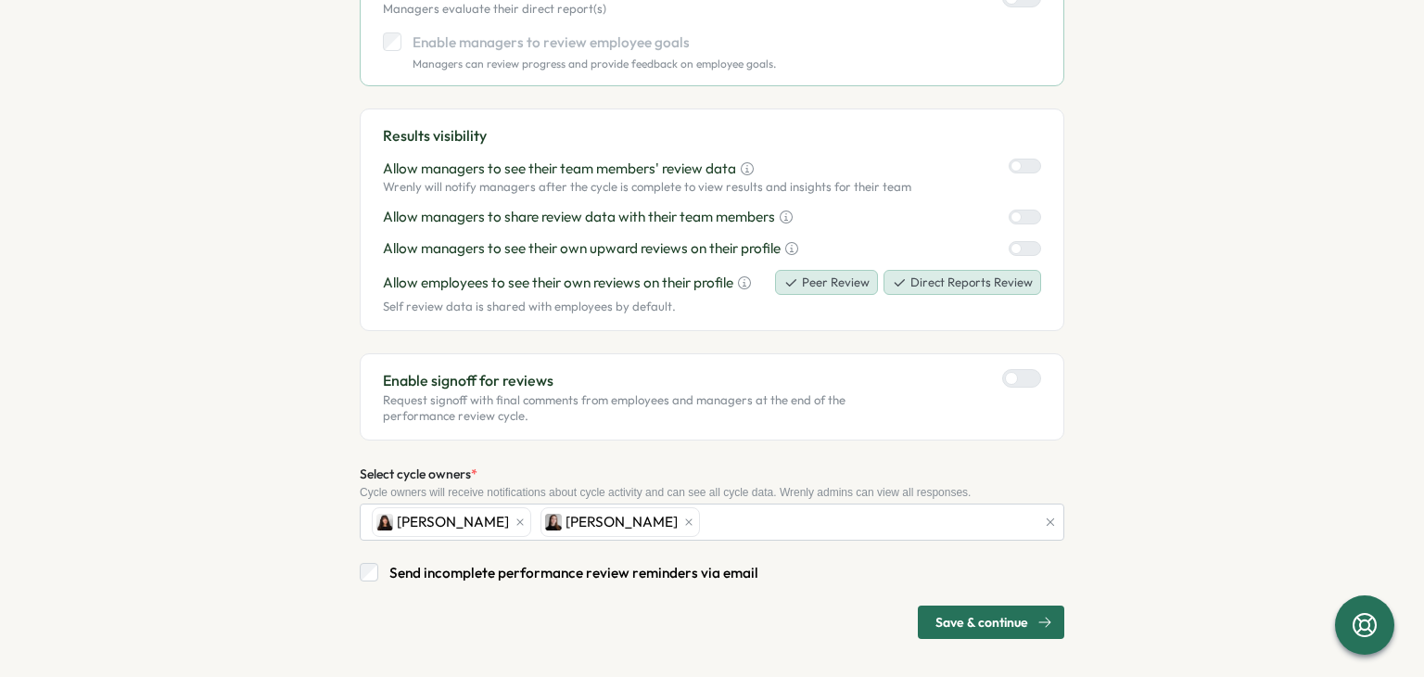
click at [951, 611] on span "Save & continue" at bounding box center [981, 622] width 93 height 32
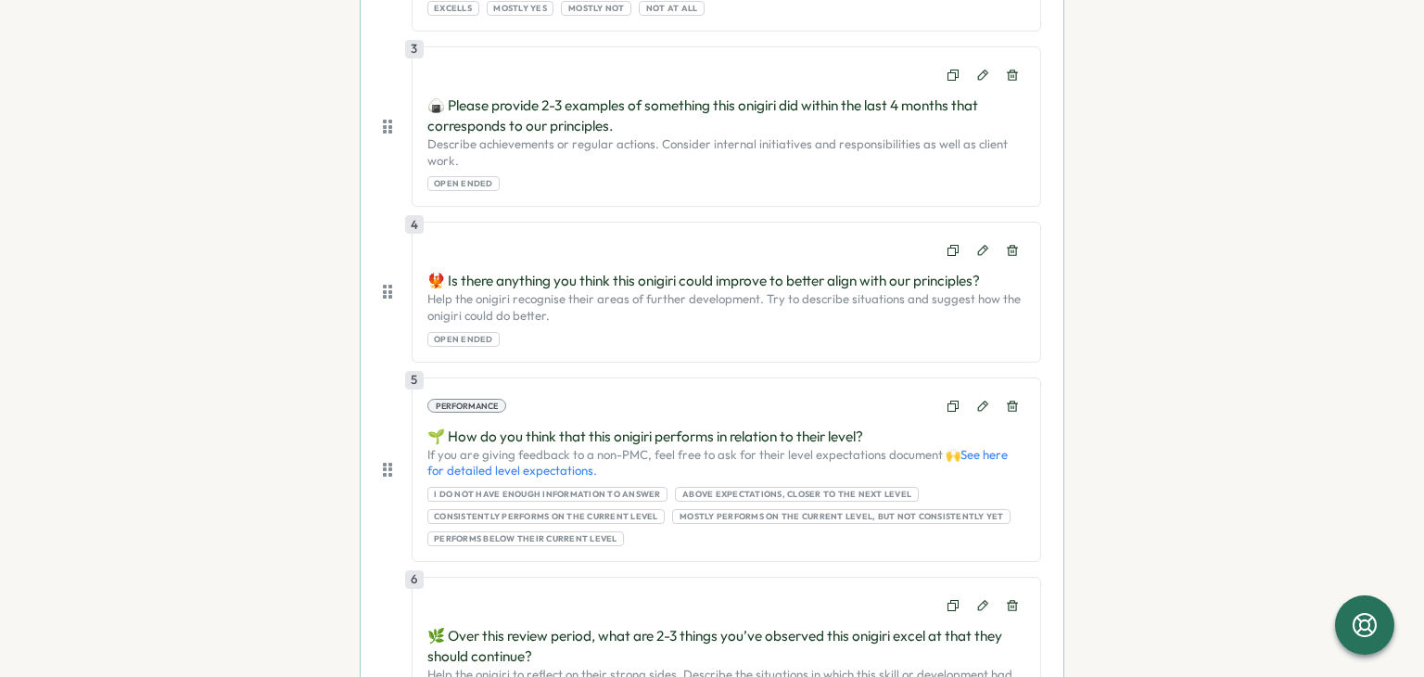
scroll to position [834, 0]
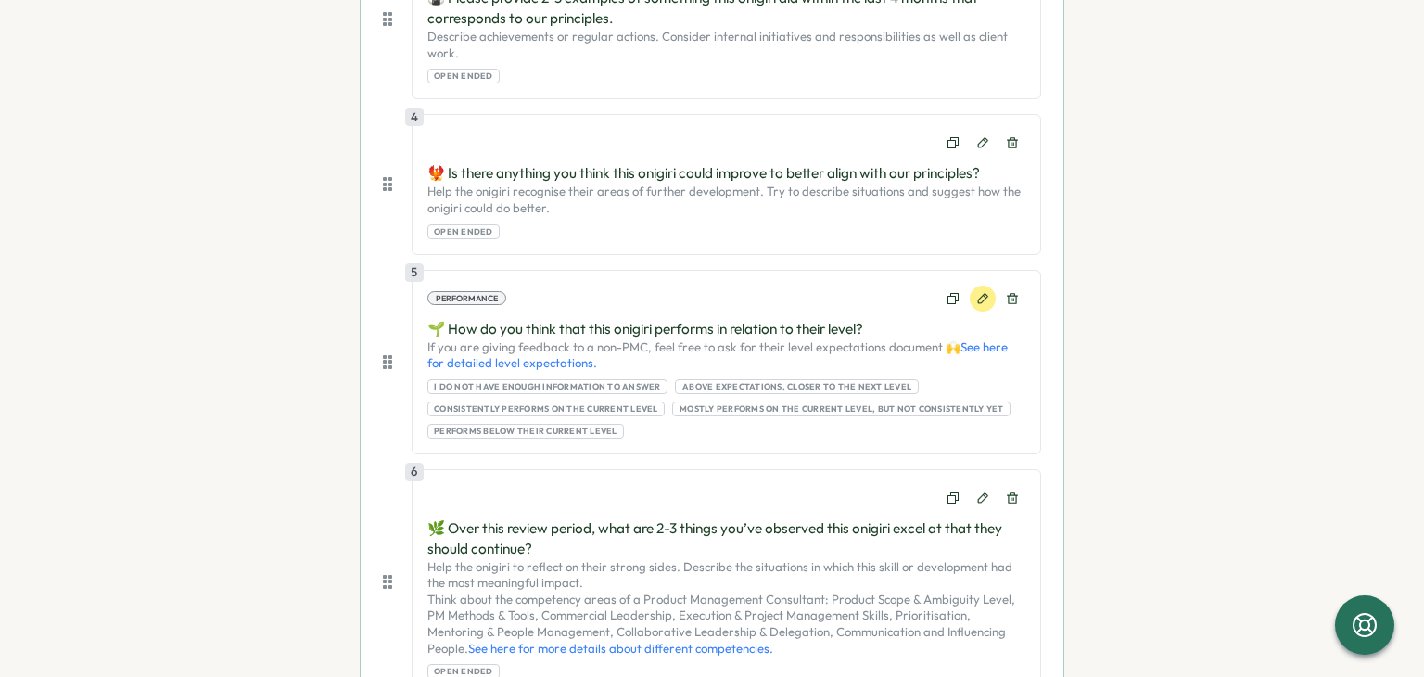
click at [976, 292] on icon at bounding box center [982, 298] width 13 height 13
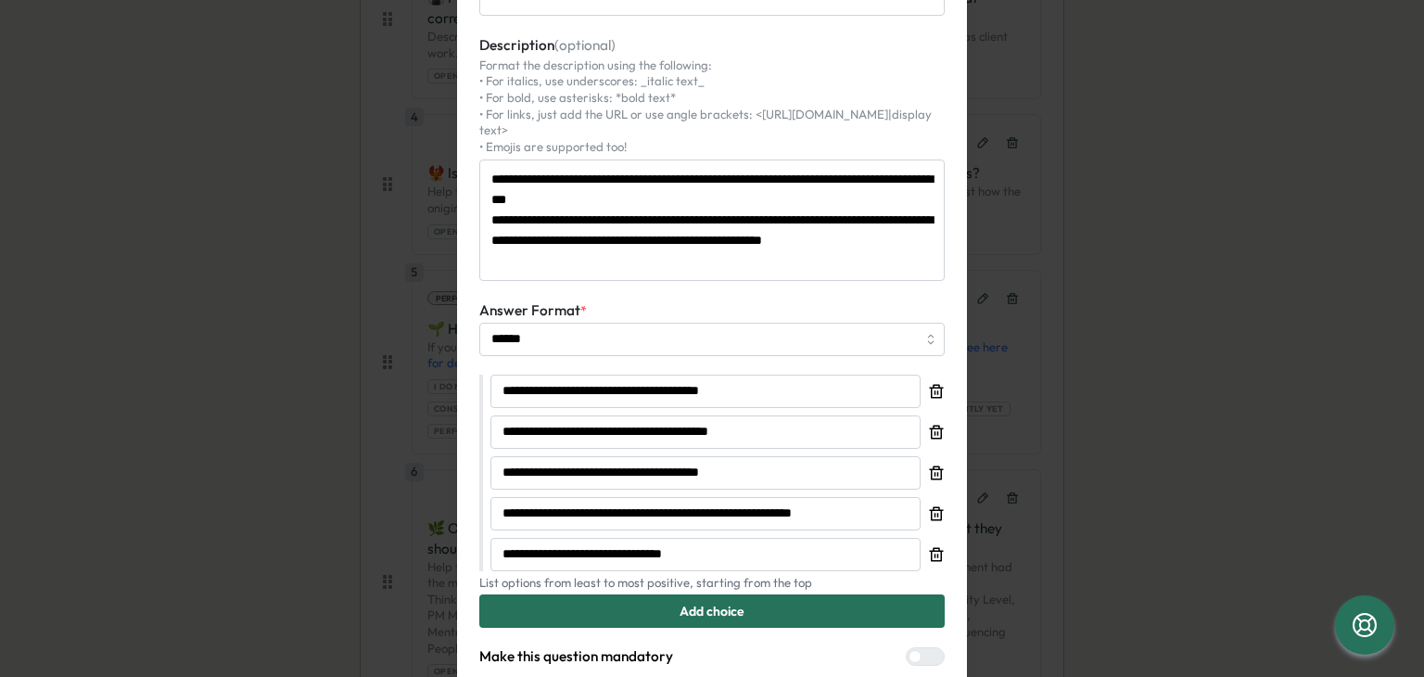
scroll to position [0, 0]
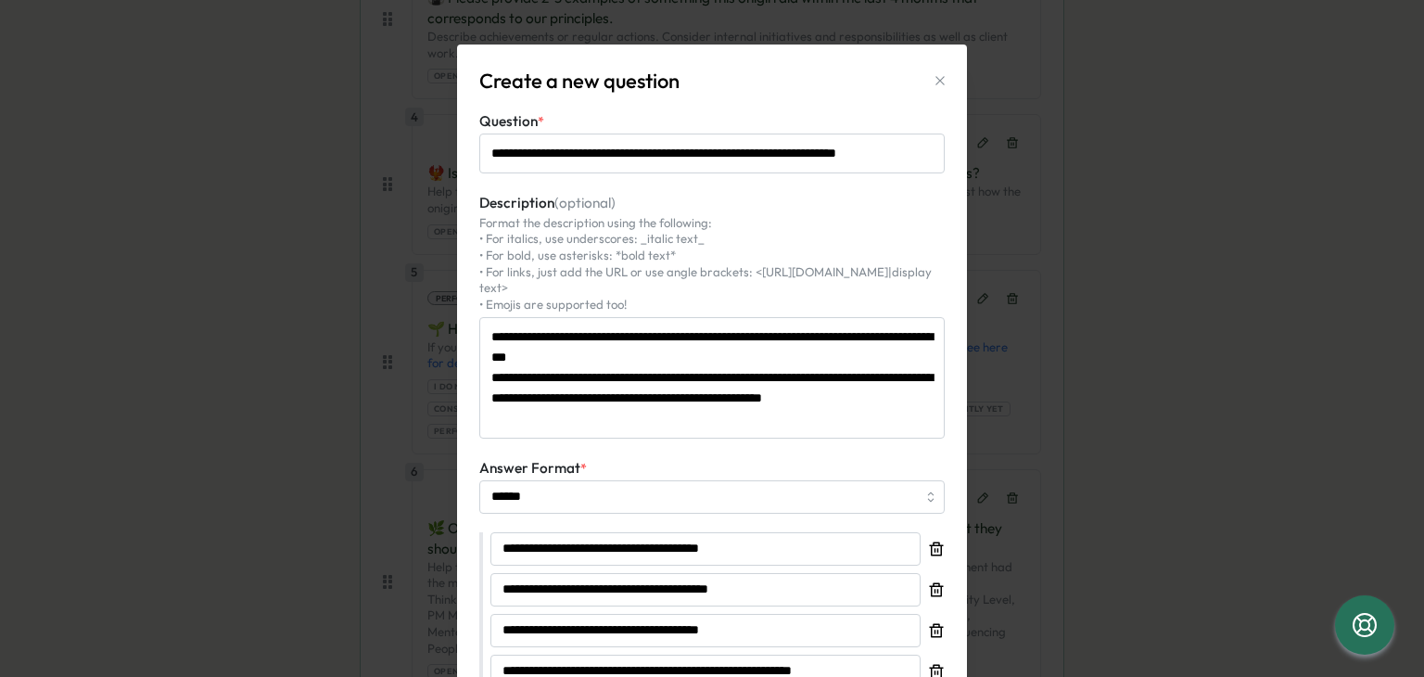
click at [936, 77] on icon "button" at bounding box center [939, 80] width 15 height 15
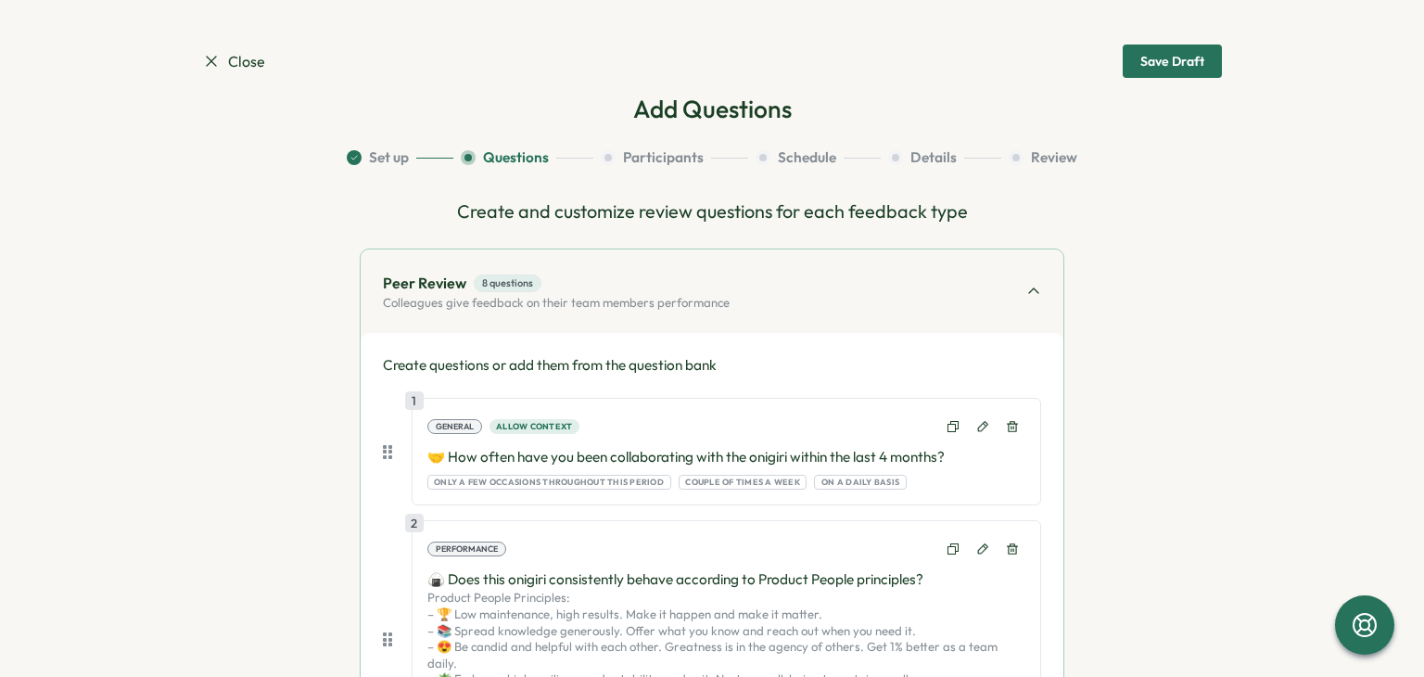
click at [245, 57] on span "Close" at bounding box center [233, 61] width 63 height 23
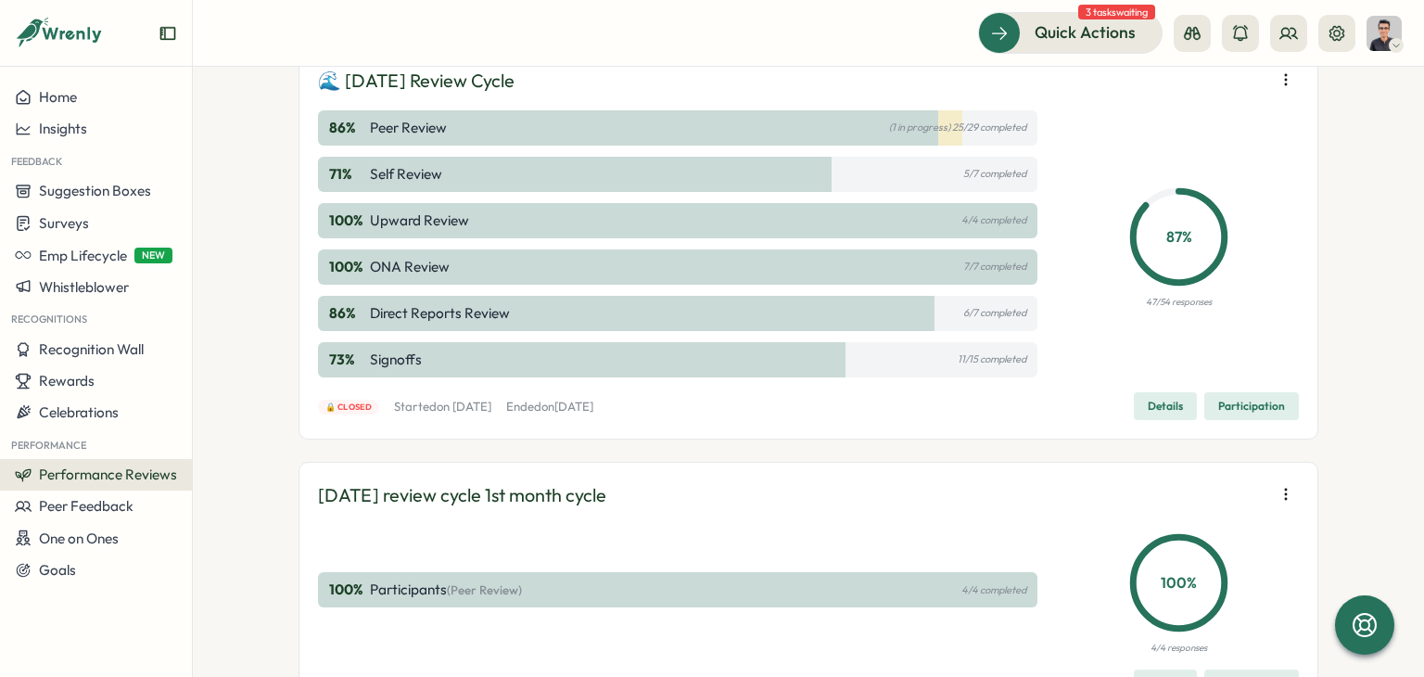
scroll to position [2321, 0]
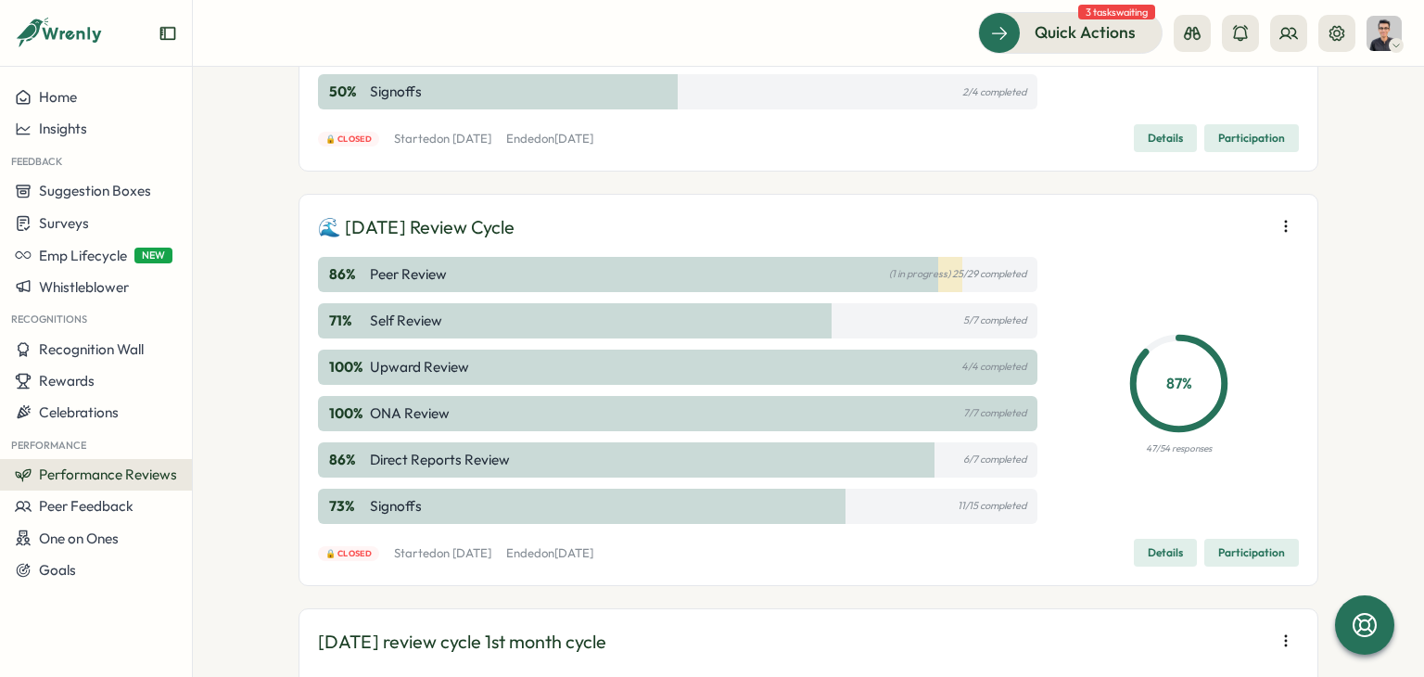
click at [1283, 231] on icon "button" at bounding box center [1285, 226] width 19 height 19
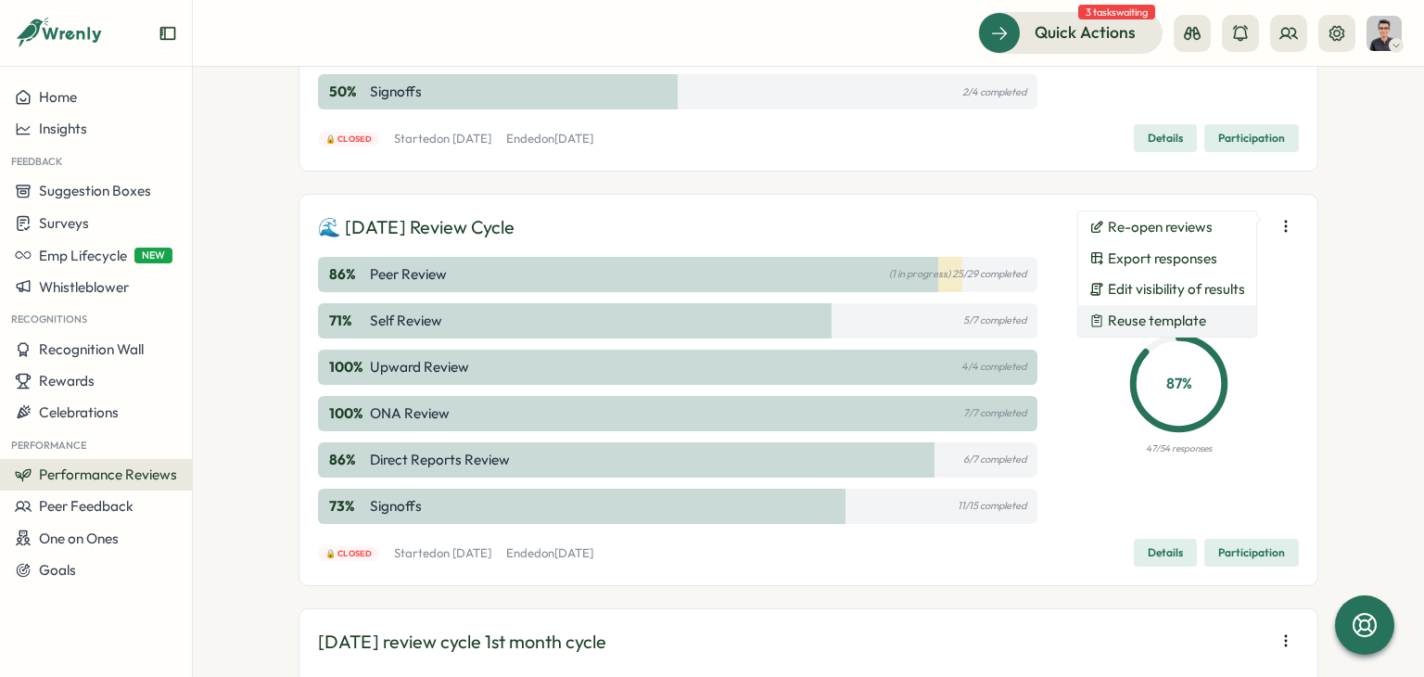
click at [1181, 320] on span "Reuse template" at bounding box center [1157, 320] width 98 height 17
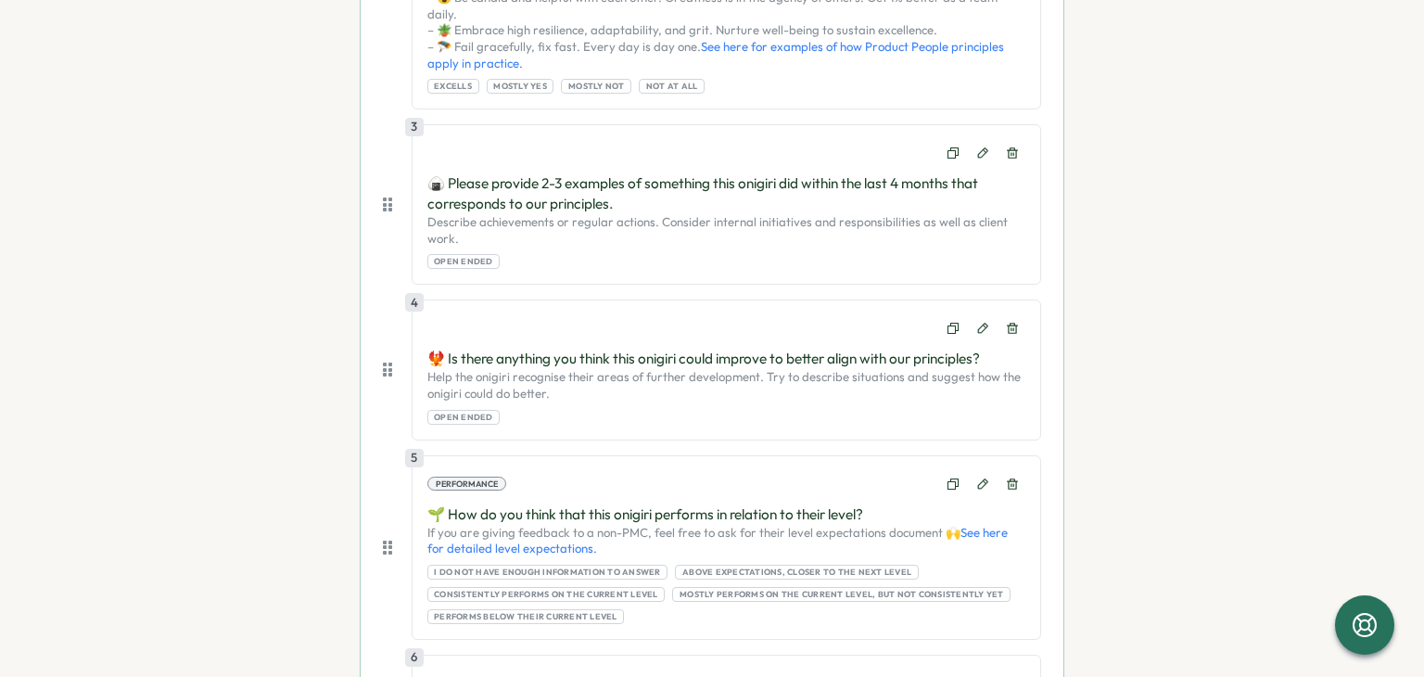
scroll to position [834, 0]
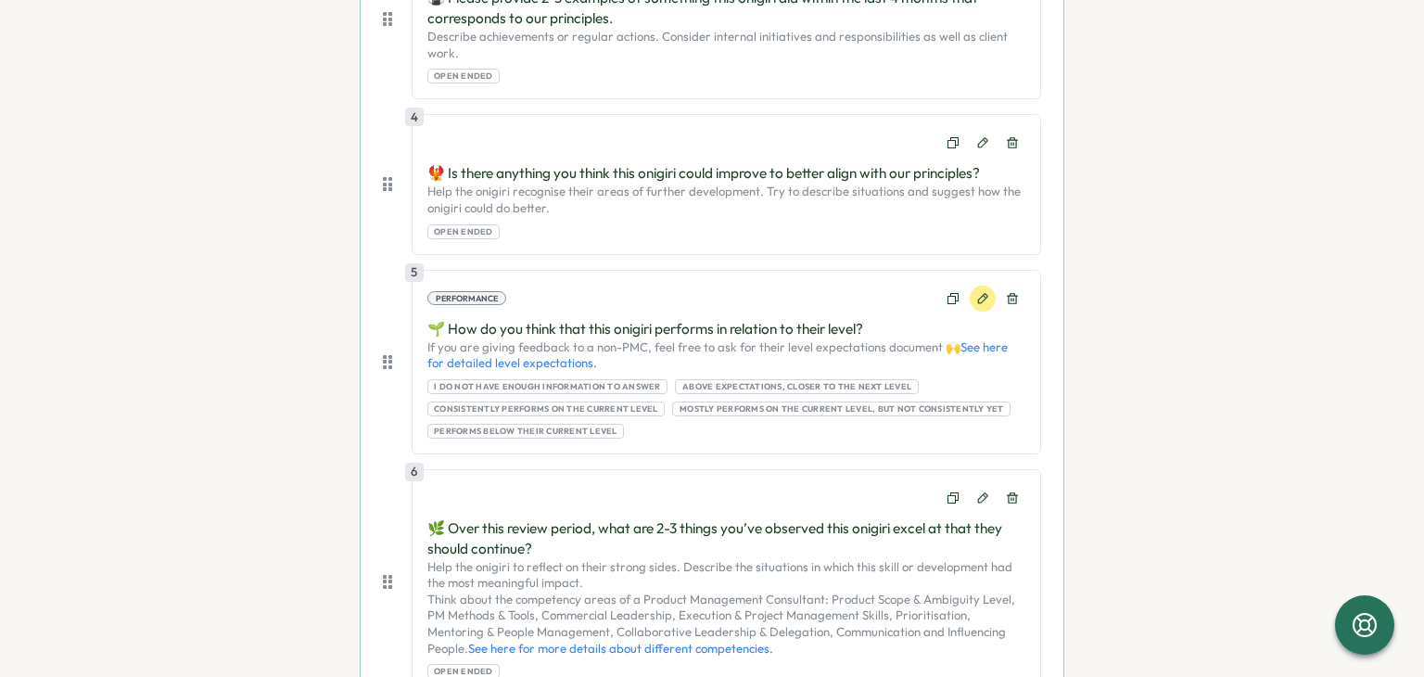
click at [990, 285] on button at bounding box center [983, 298] width 26 height 26
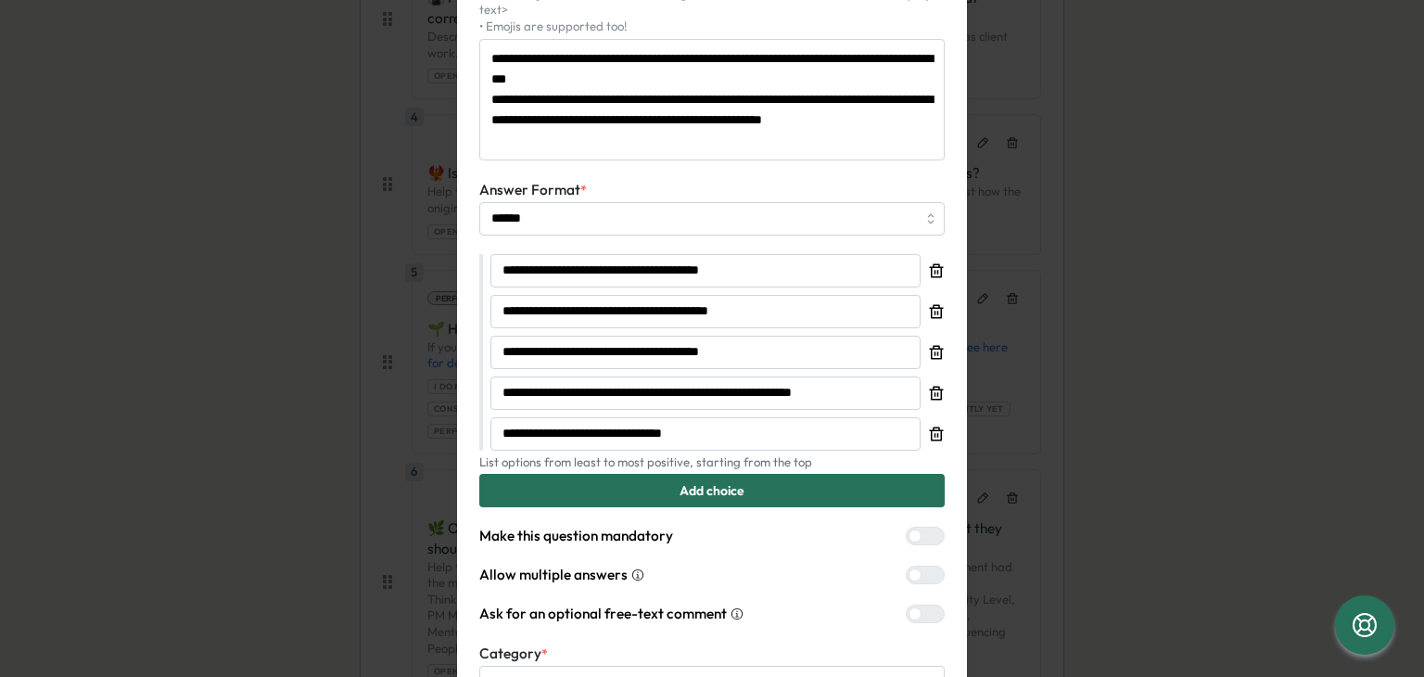
scroll to position [0, 0]
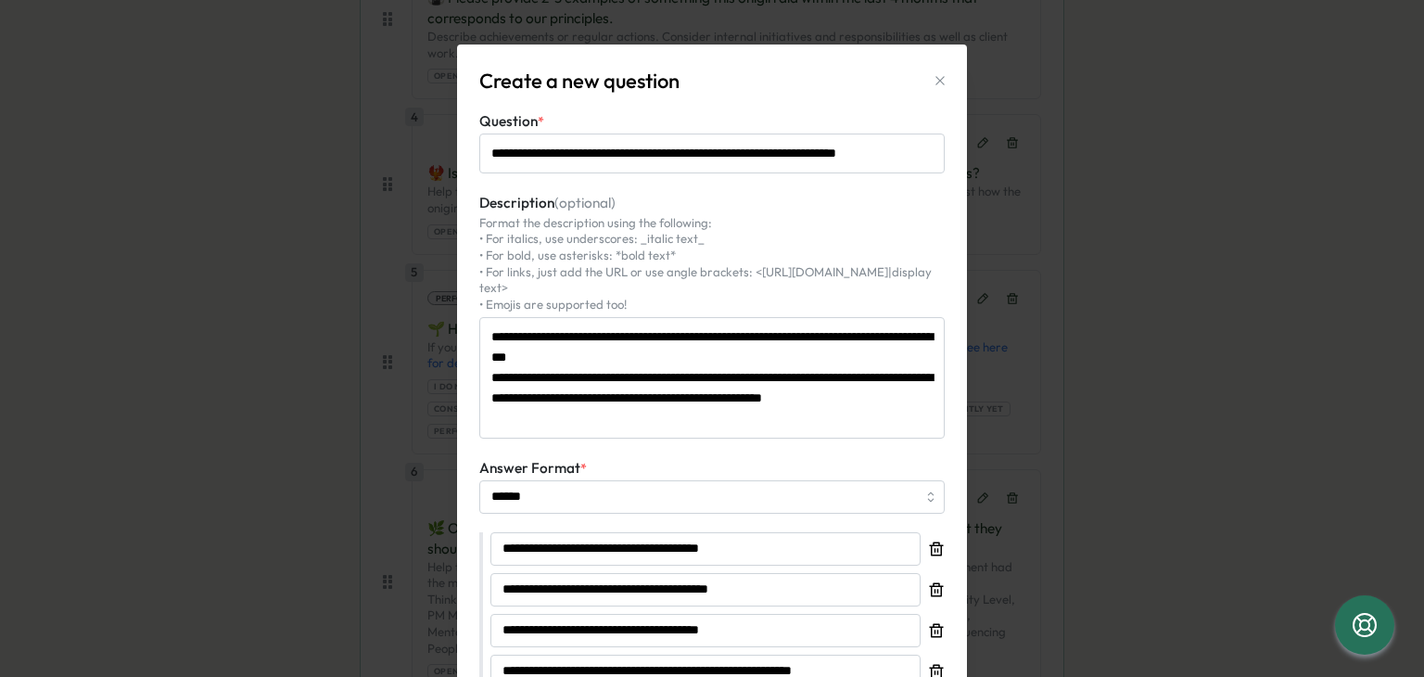
click at [936, 82] on icon "button" at bounding box center [939, 80] width 15 height 15
type textarea "*"
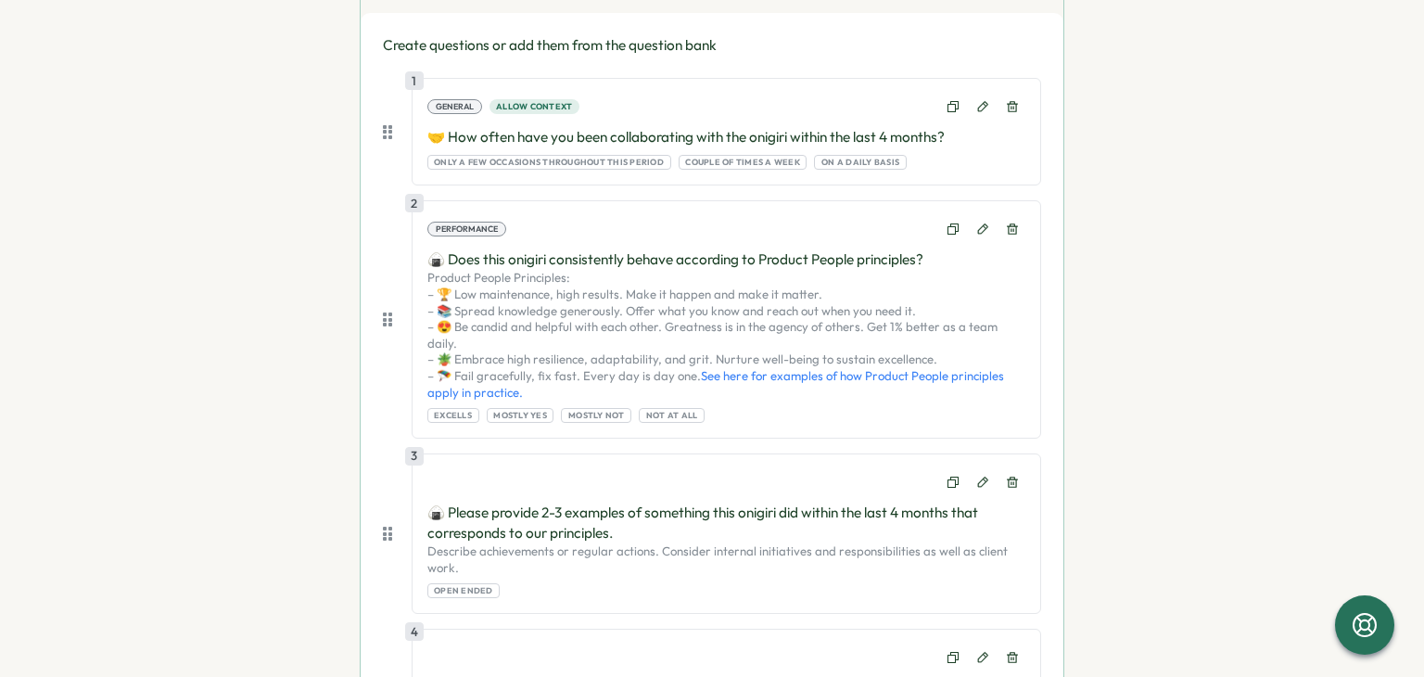
scroll to position [278, 0]
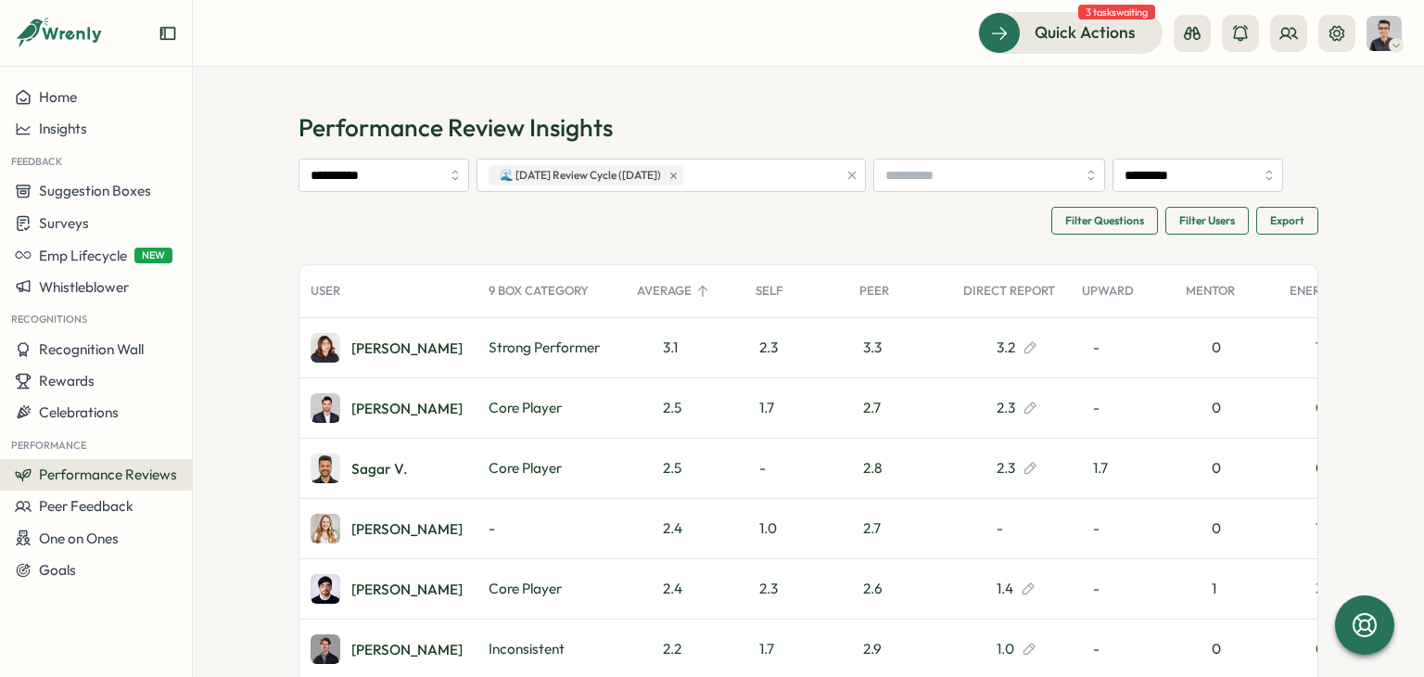
click at [141, 475] on span "Performance Reviews" at bounding box center [108, 474] width 138 height 18
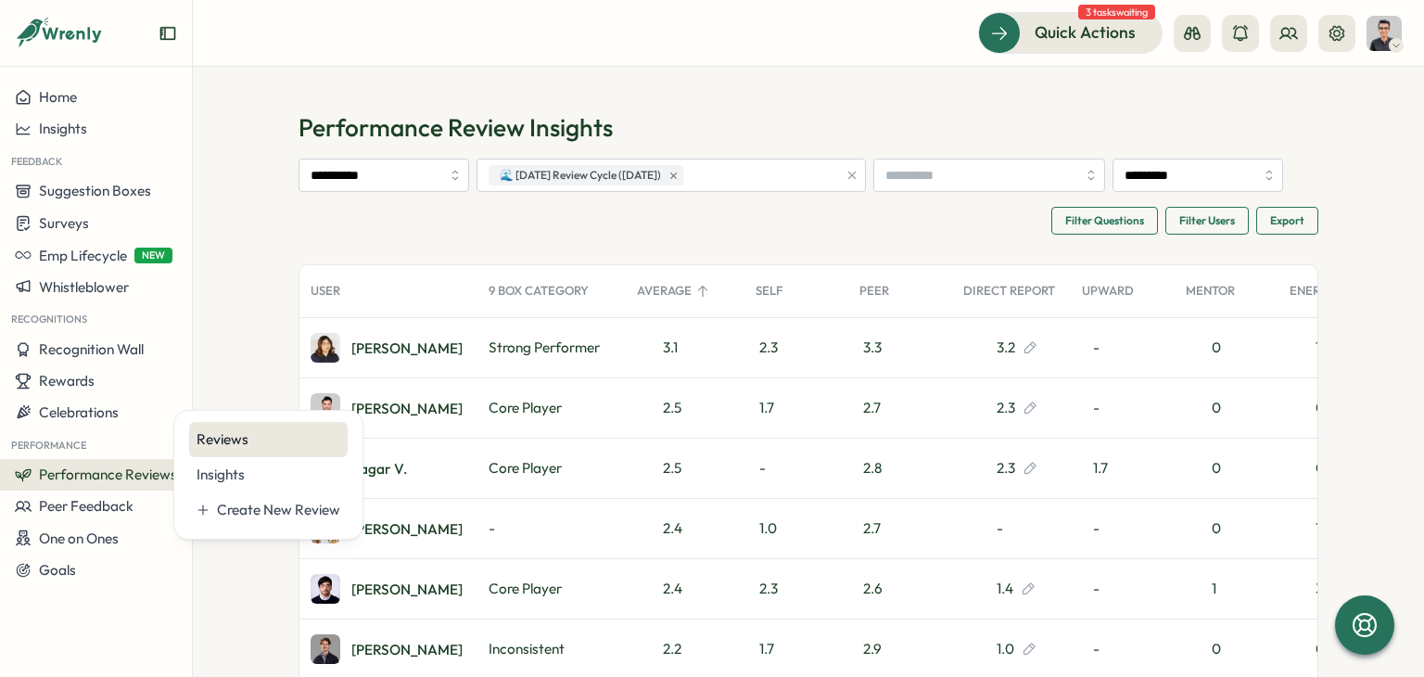
click at [242, 437] on div "Reviews" at bounding box center [268, 439] width 144 height 20
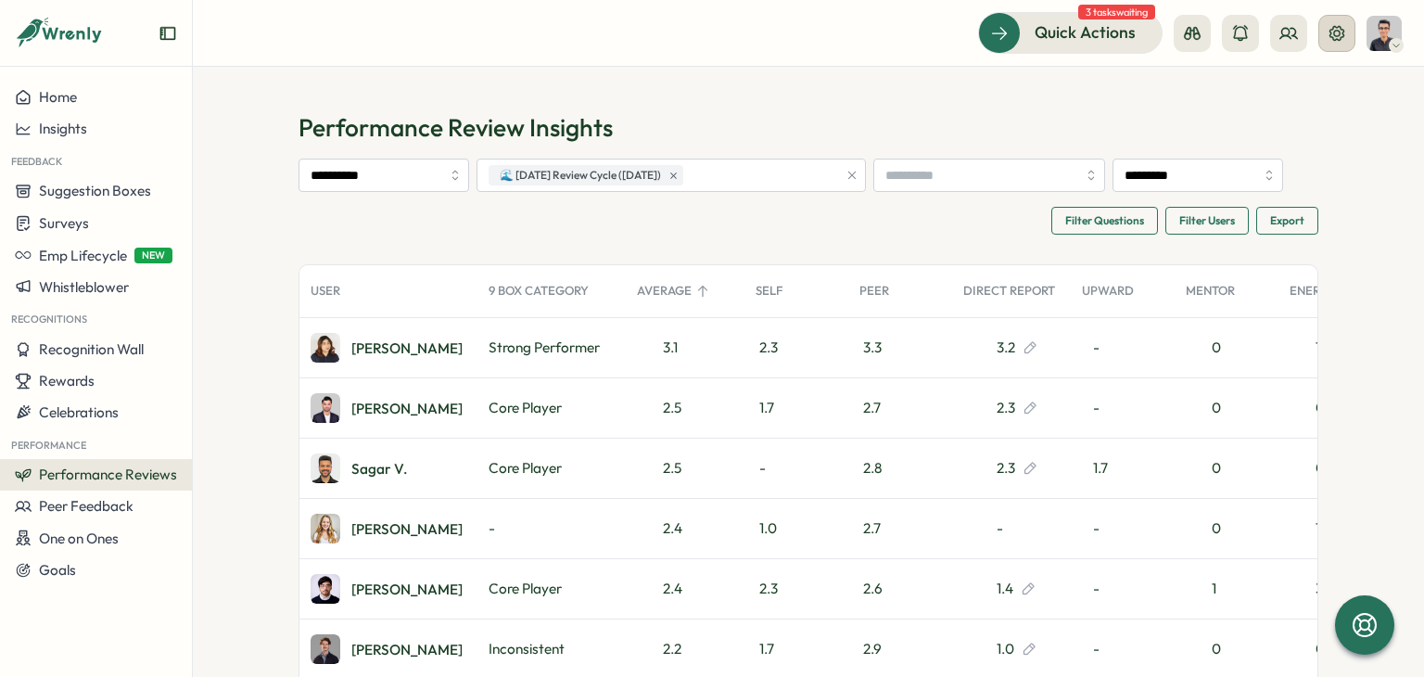
click at [1330, 40] on icon at bounding box center [1336, 33] width 19 height 19
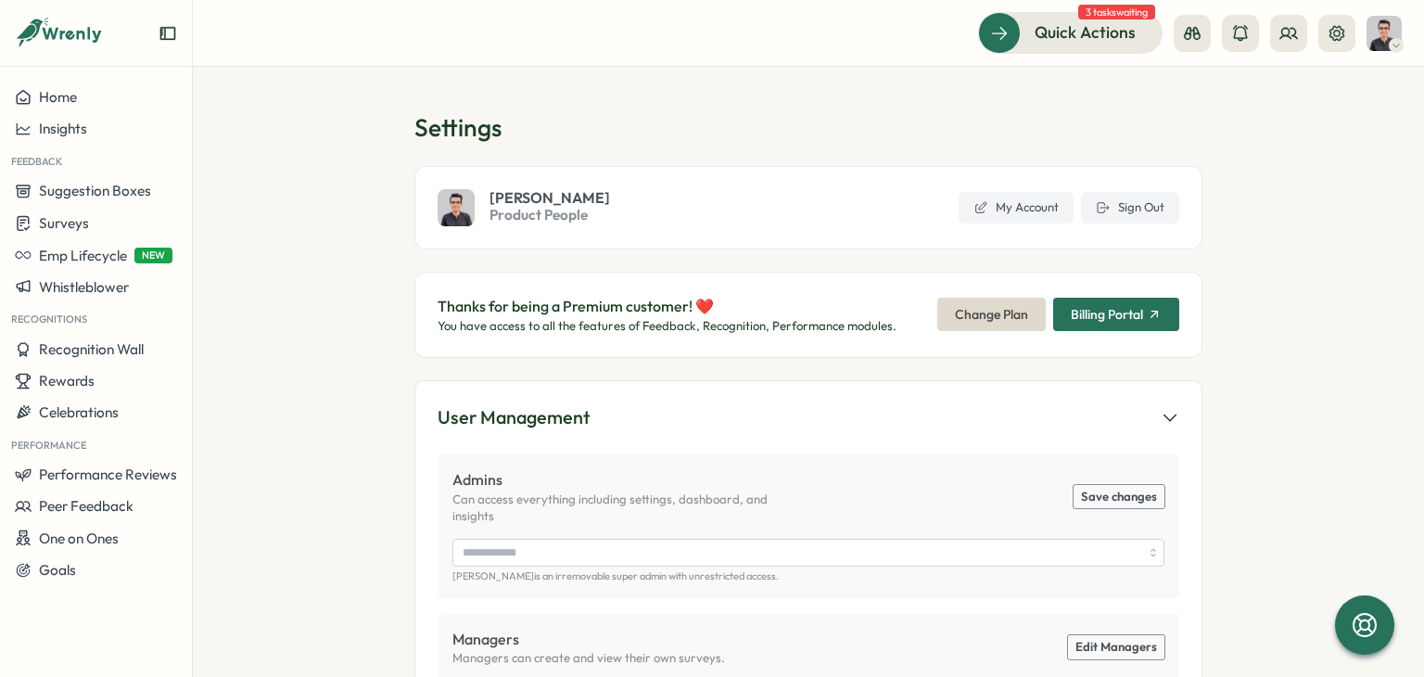
type input "**********"
click at [1145, 200] on span "Sign Out" at bounding box center [1141, 207] width 46 height 17
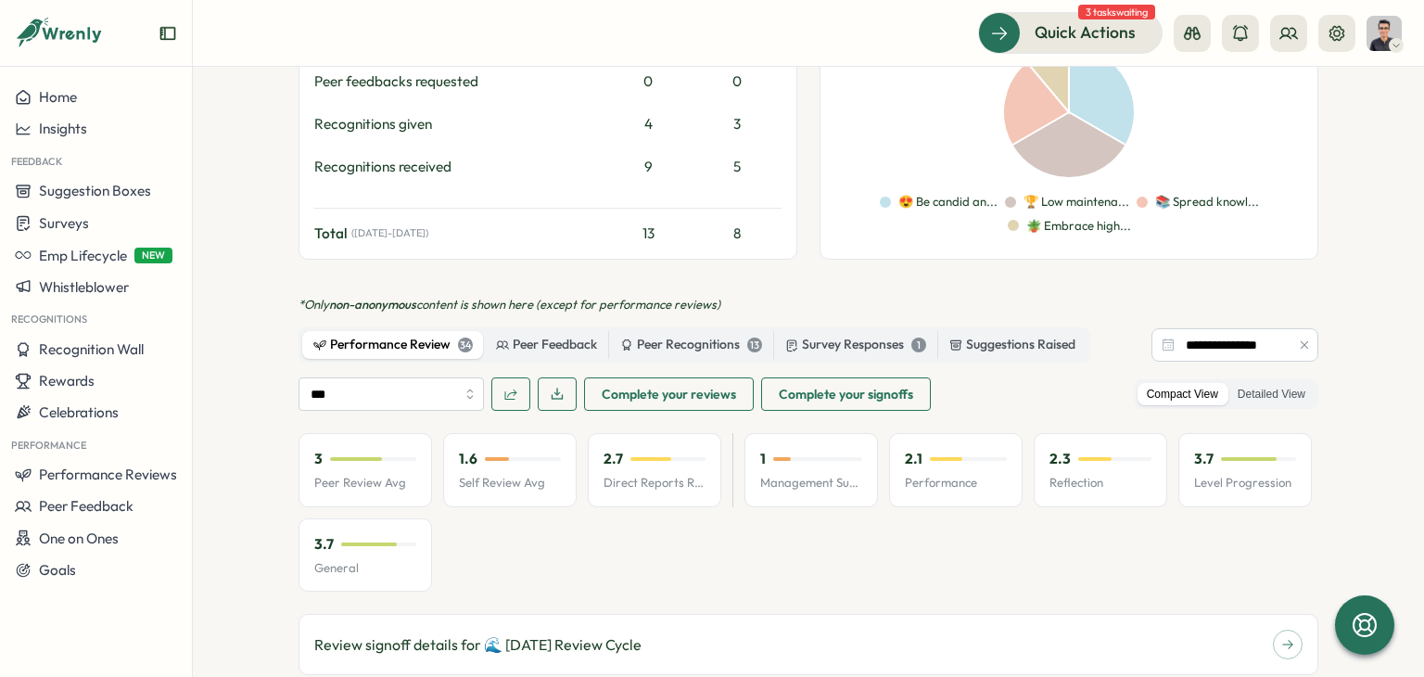
scroll to position [925, 0]
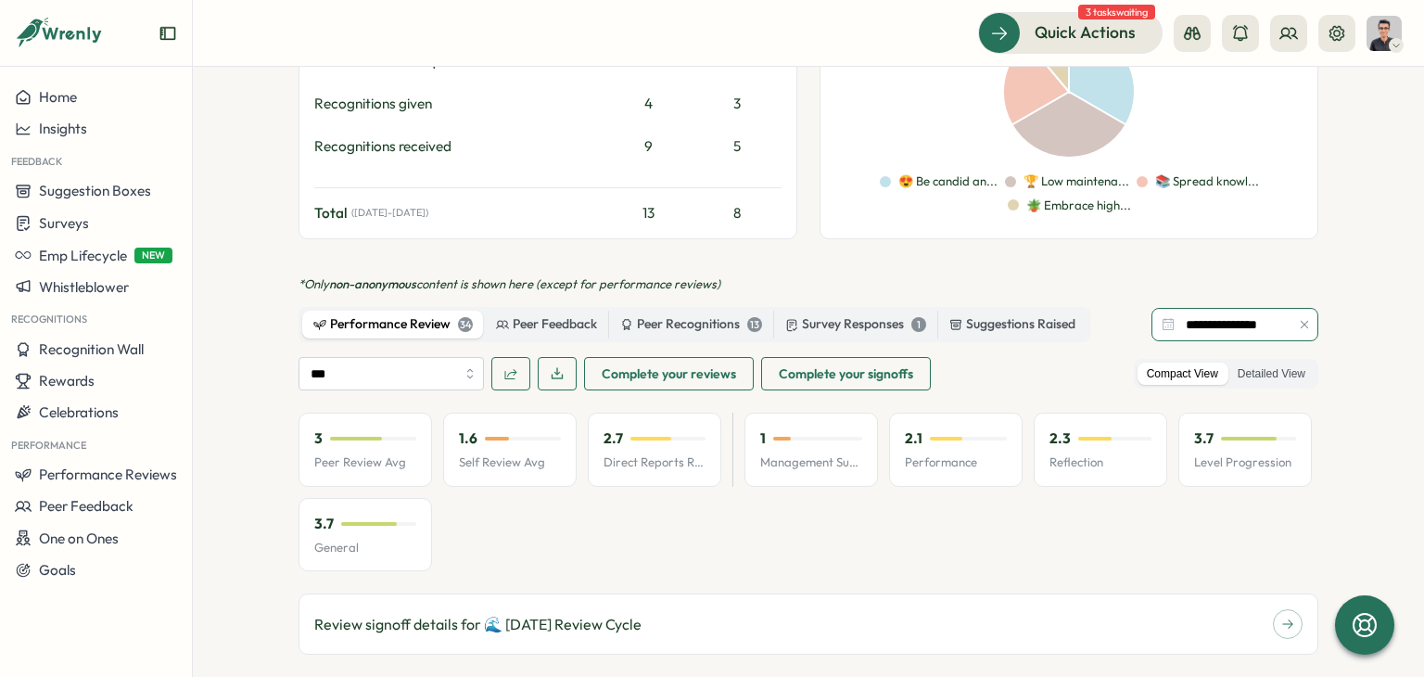
click at [1244, 308] on input "**********" at bounding box center [1234, 324] width 167 height 33
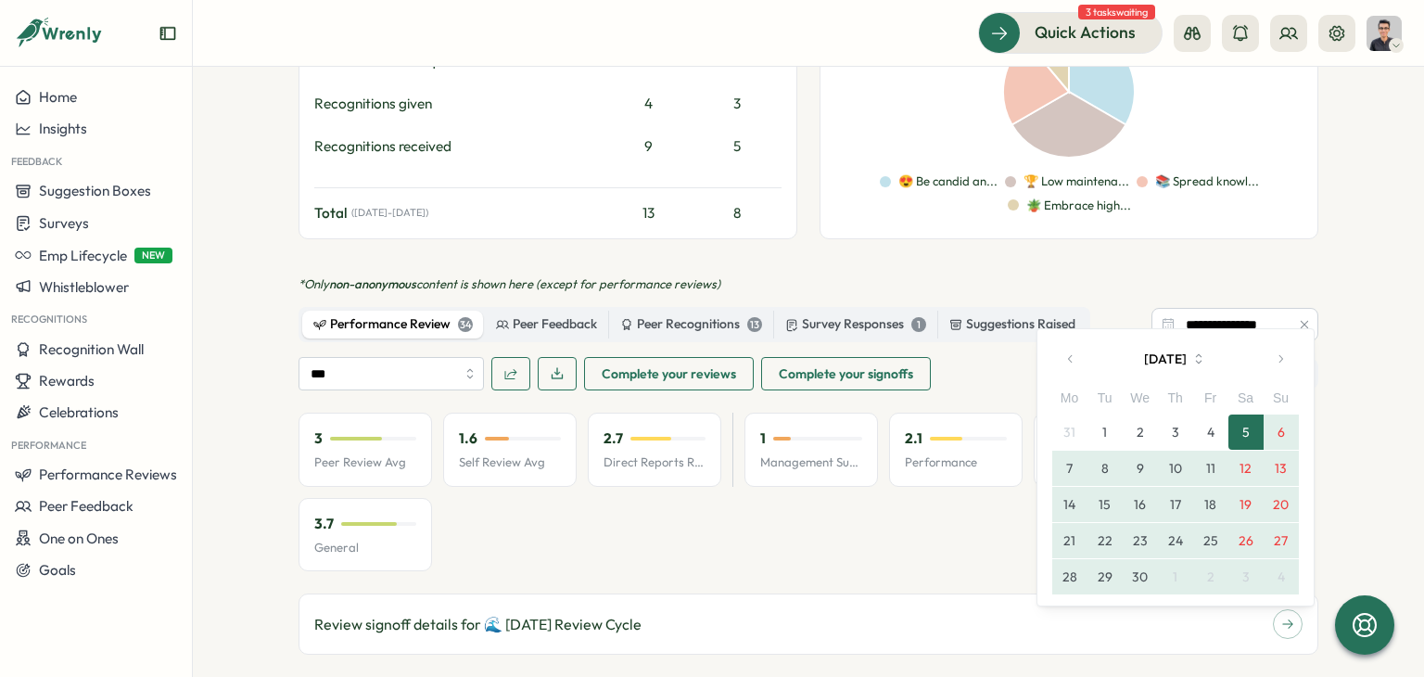
click at [1273, 370] on button "button" at bounding box center [1279, 358] width 37 height 37
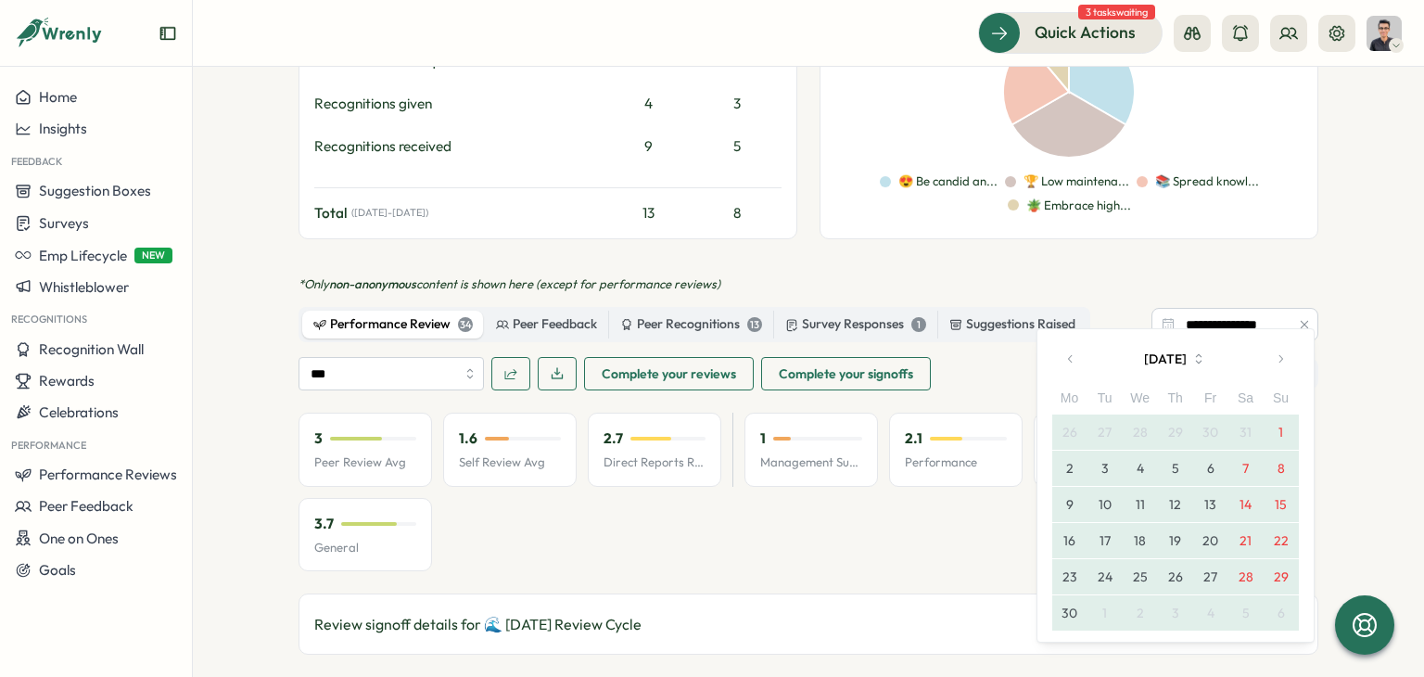
click at [1273, 370] on button "button" at bounding box center [1279, 358] width 37 height 37
click at [1106, 427] on button "1" at bounding box center [1104, 431] width 35 height 35
click at [1136, 457] on button "9" at bounding box center [1139, 467] width 35 height 35
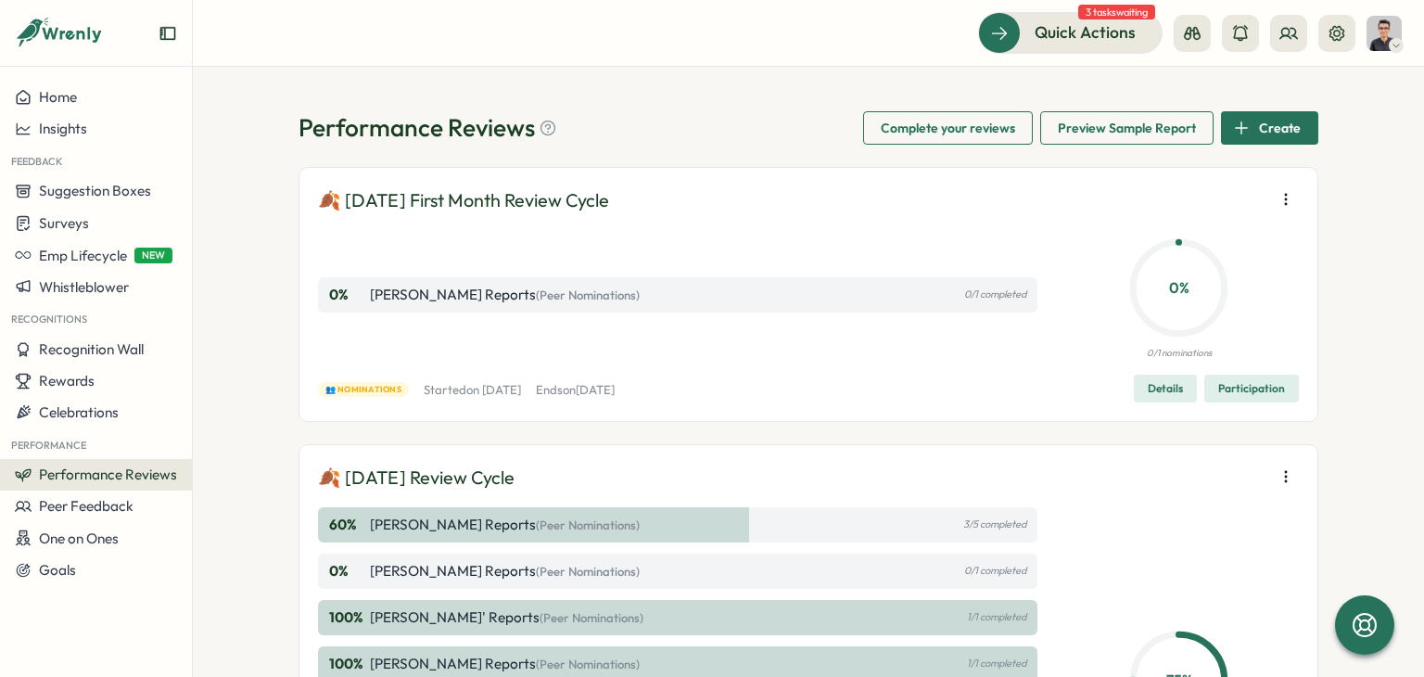
scroll to position [278, 0]
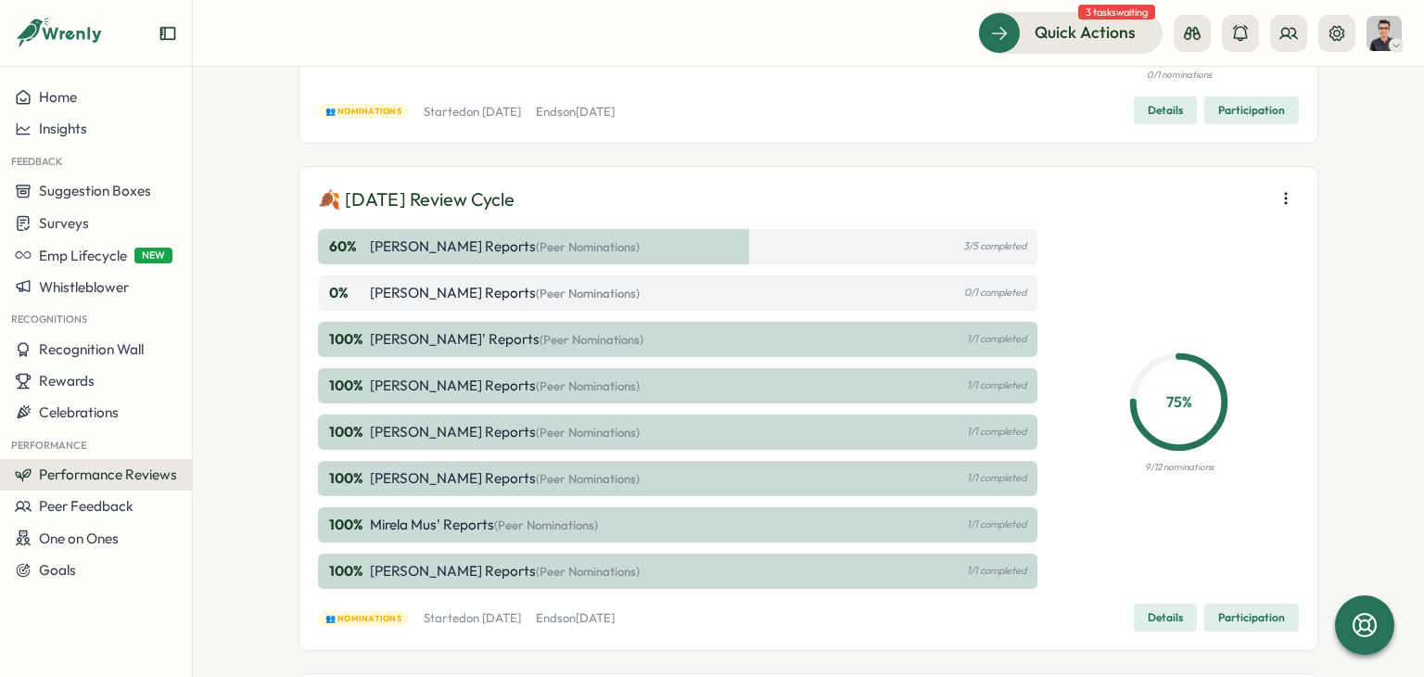
click at [1285, 203] on icon "button" at bounding box center [1285, 199] width 1 height 10
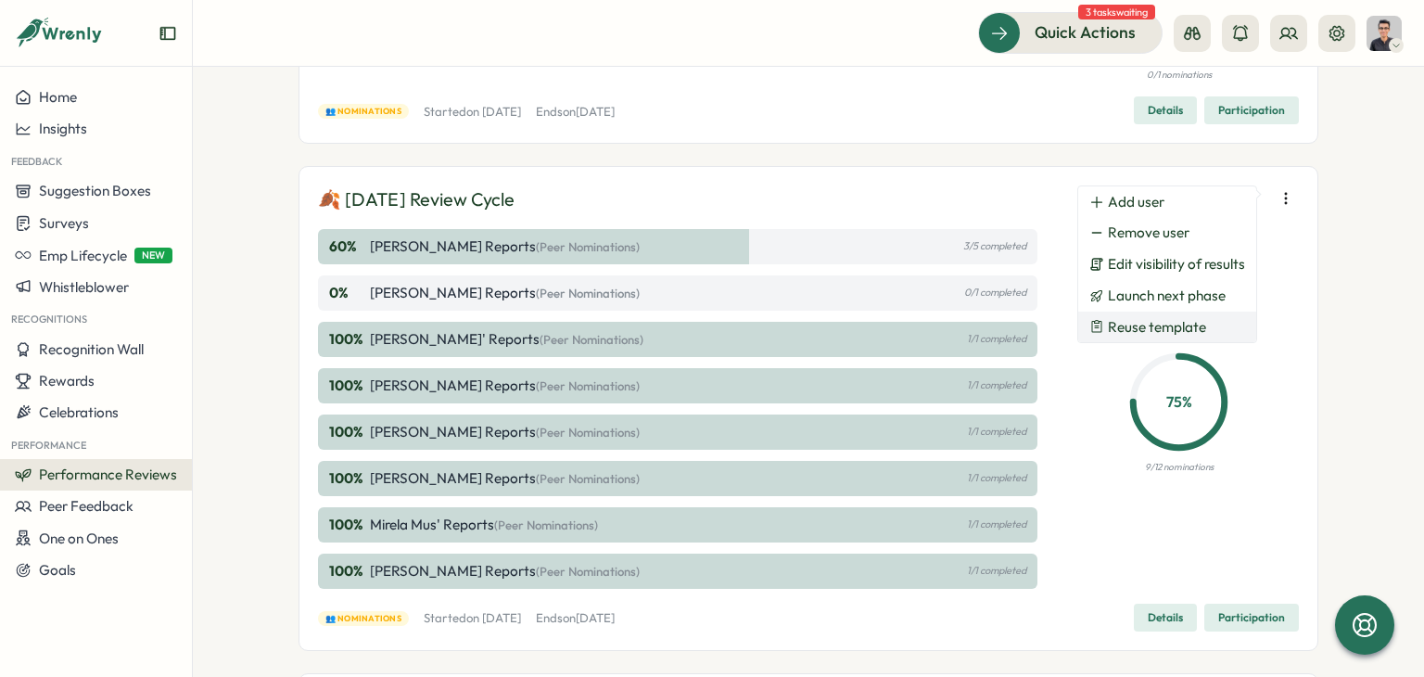
click at [1218, 327] on button "Reuse template" at bounding box center [1167, 327] width 178 height 32
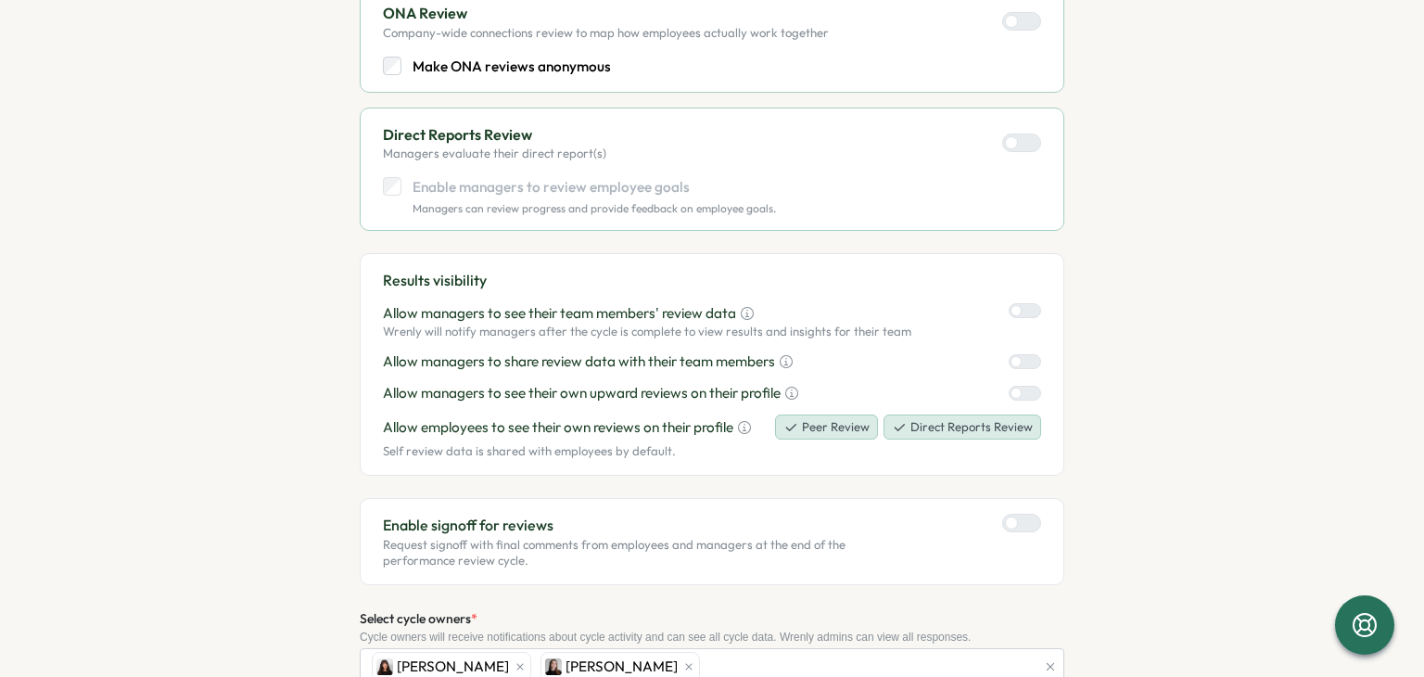
scroll to position [968, 0]
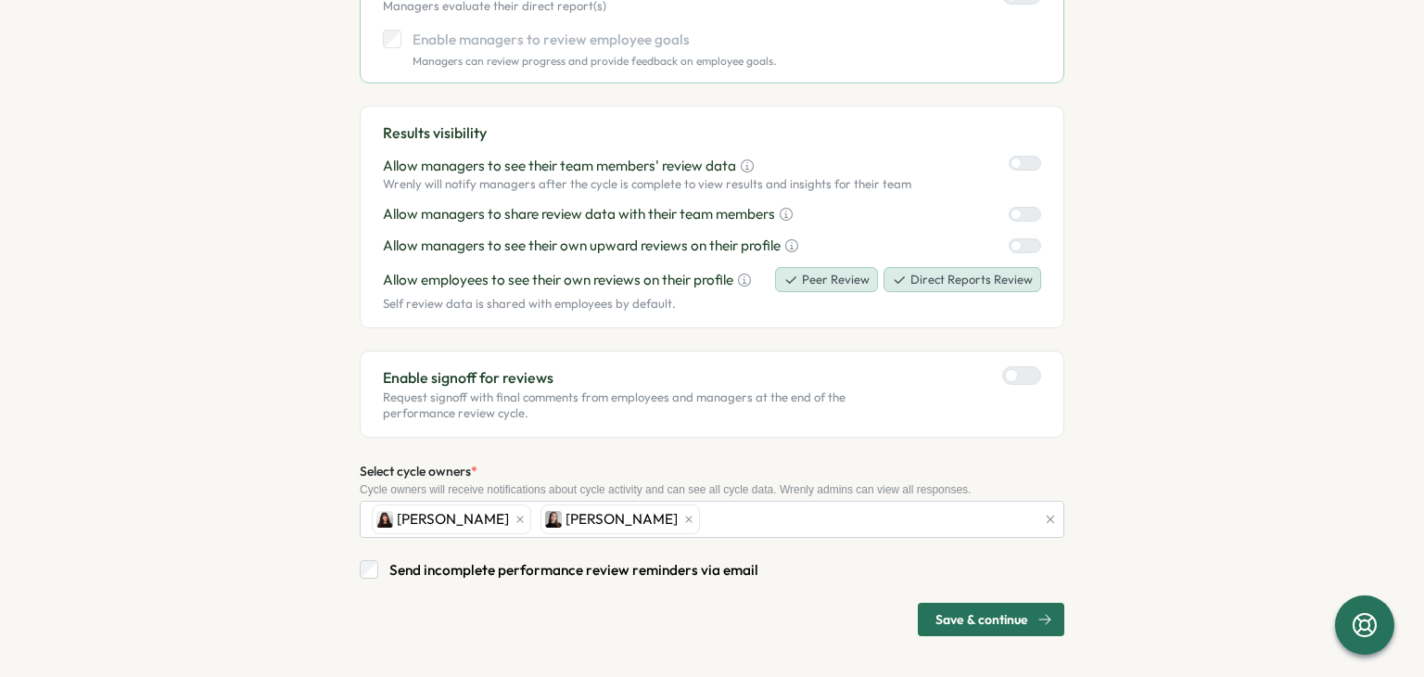
click at [935, 604] on span "Save & continue" at bounding box center [981, 619] width 93 height 32
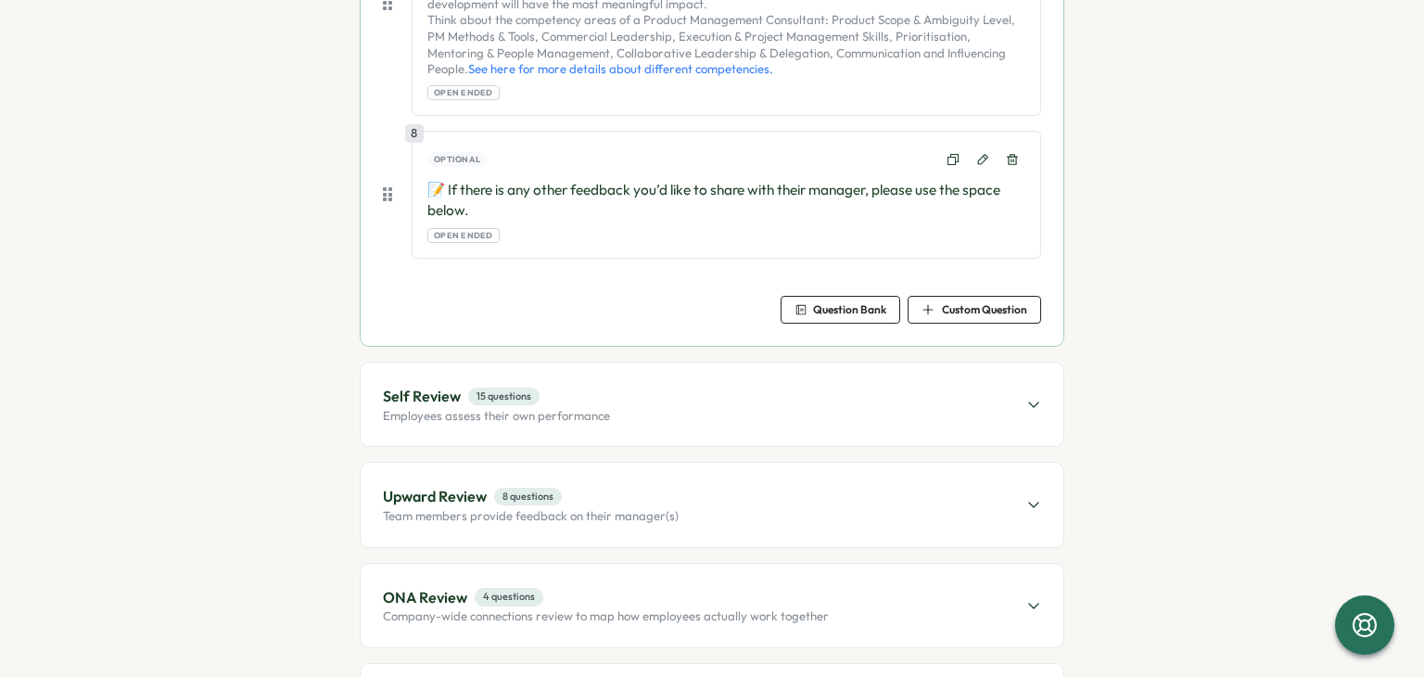
scroll to position [1805, 0]
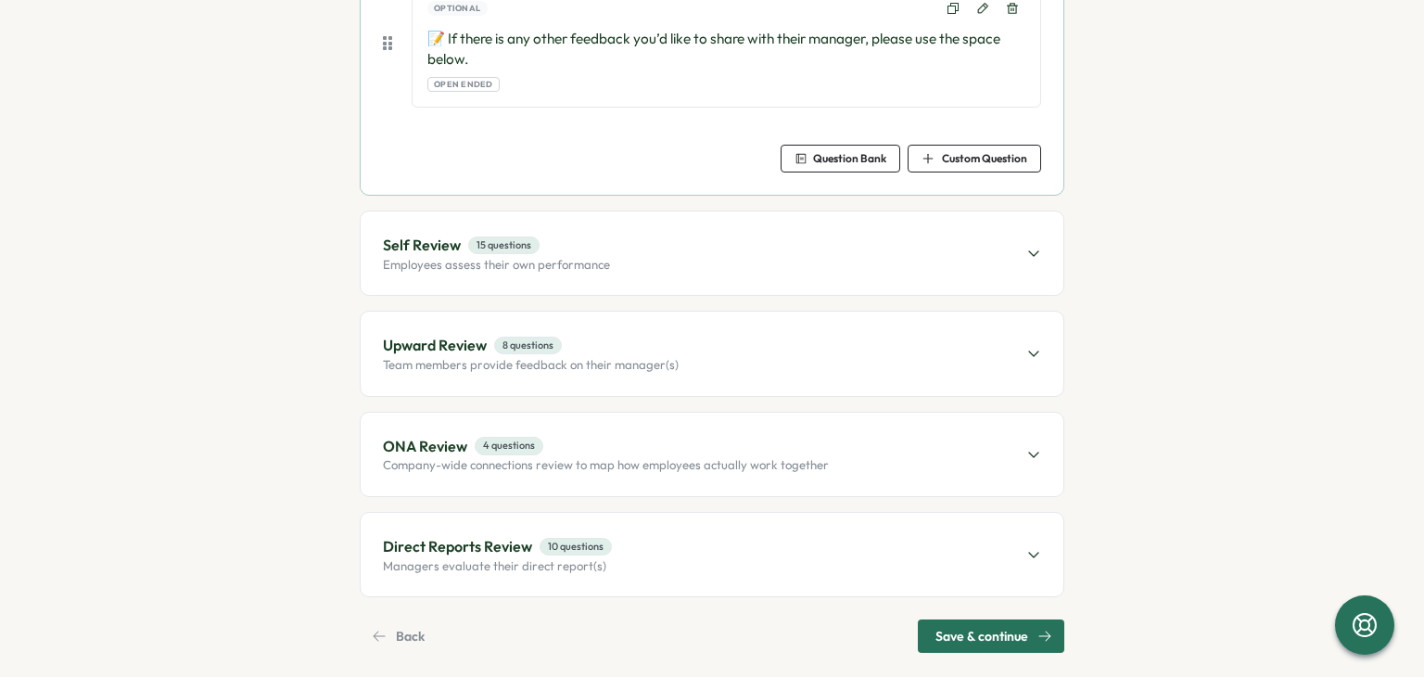
click at [604, 538] on span "10 questions" at bounding box center [575, 547] width 72 height 18
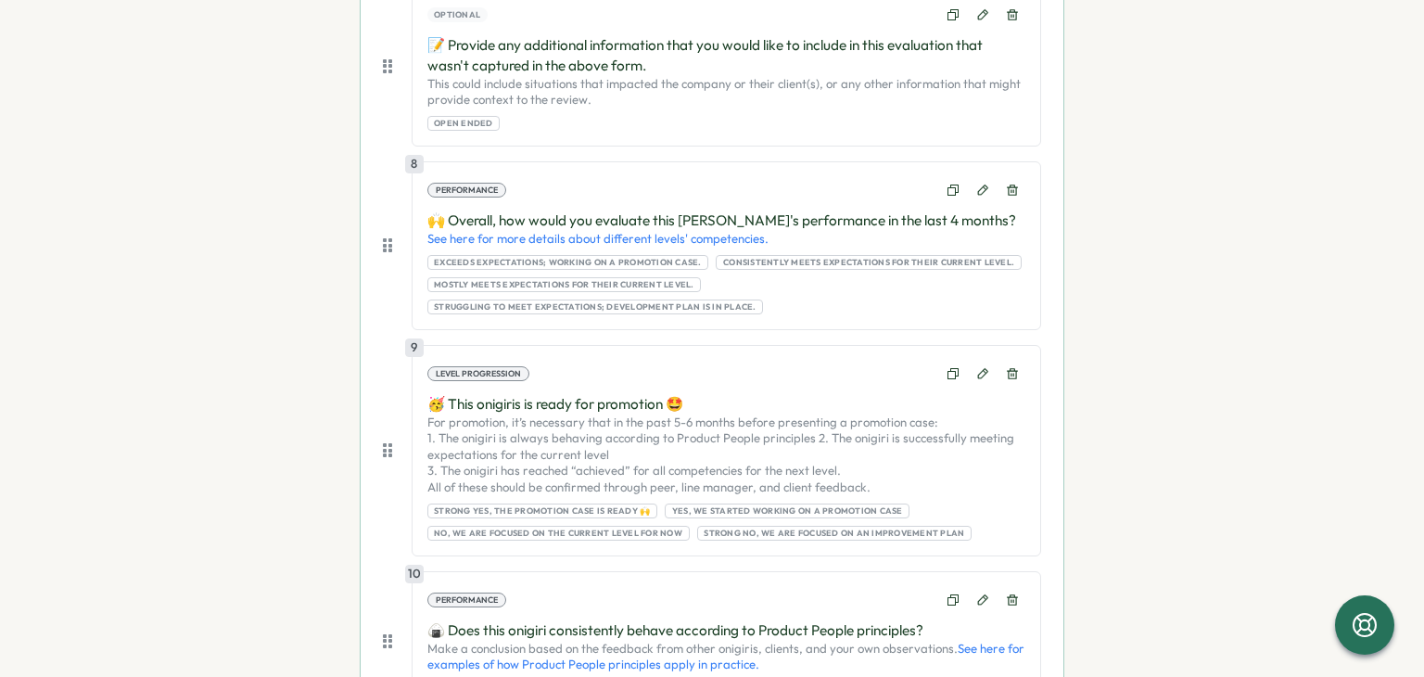
scroll to position [2268, 0]
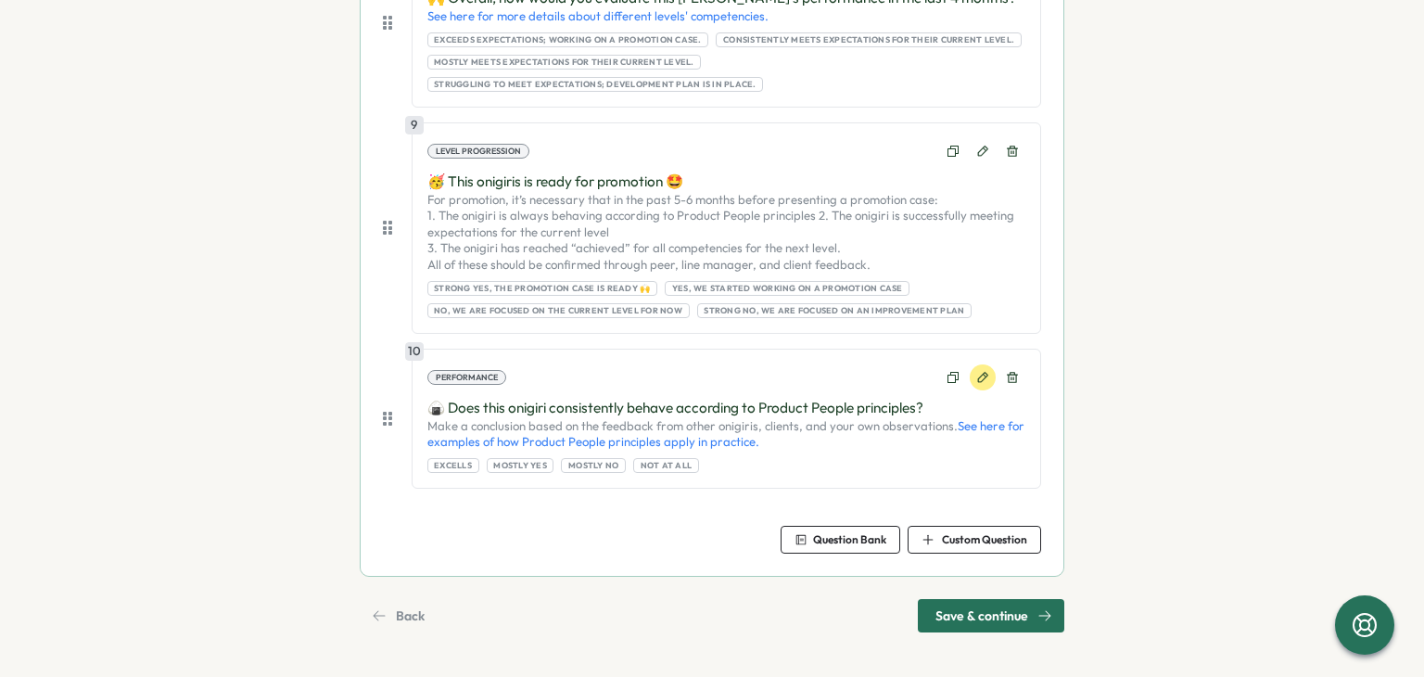
click at [979, 384] on icon at bounding box center [982, 377] width 13 height 13
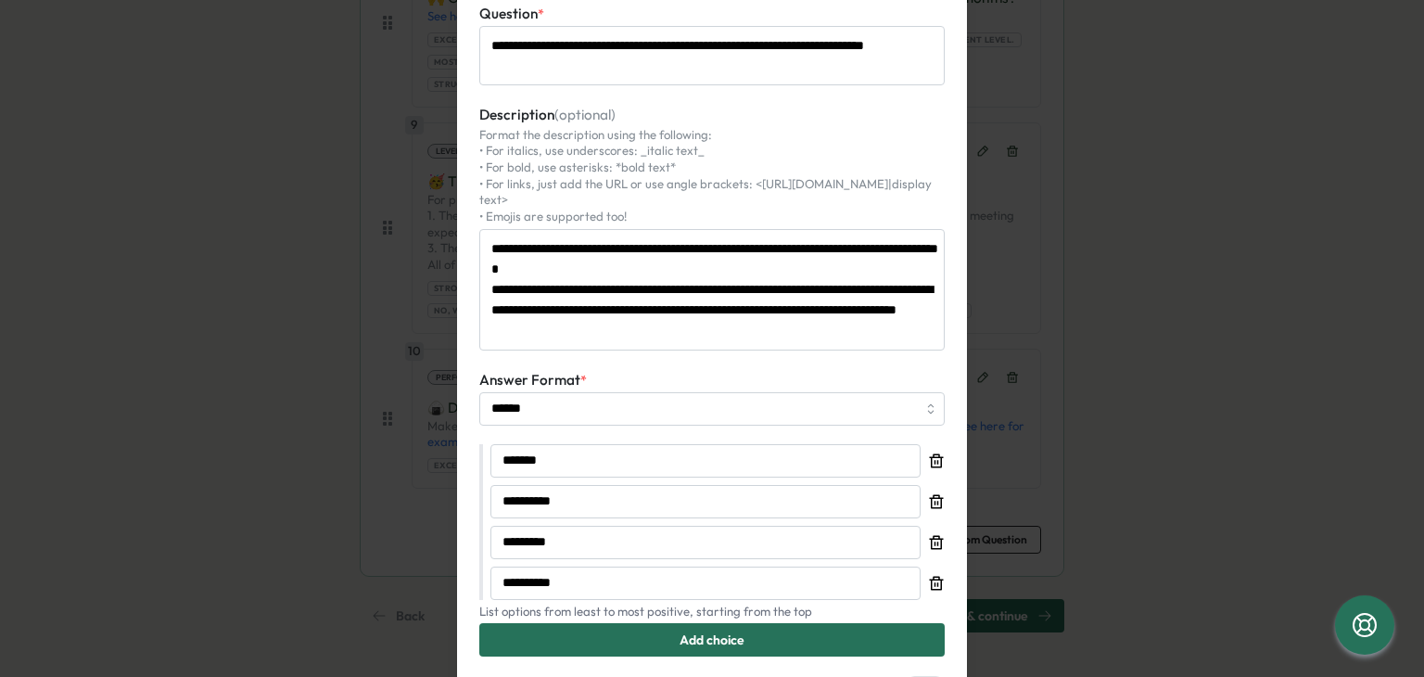
scroll to position [0, 0]
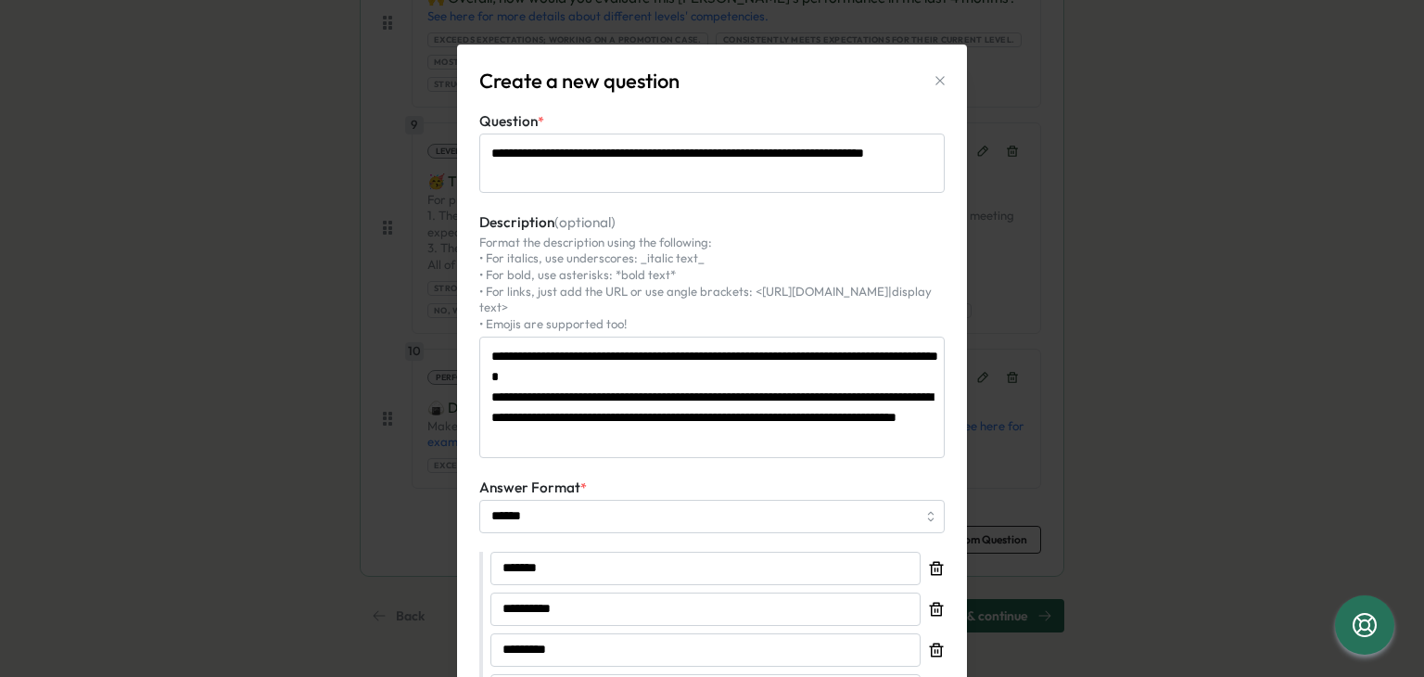
click at [932, 79] on icon "button" at bounding box center [939, 80] width 15 height 15
type textarea "*"
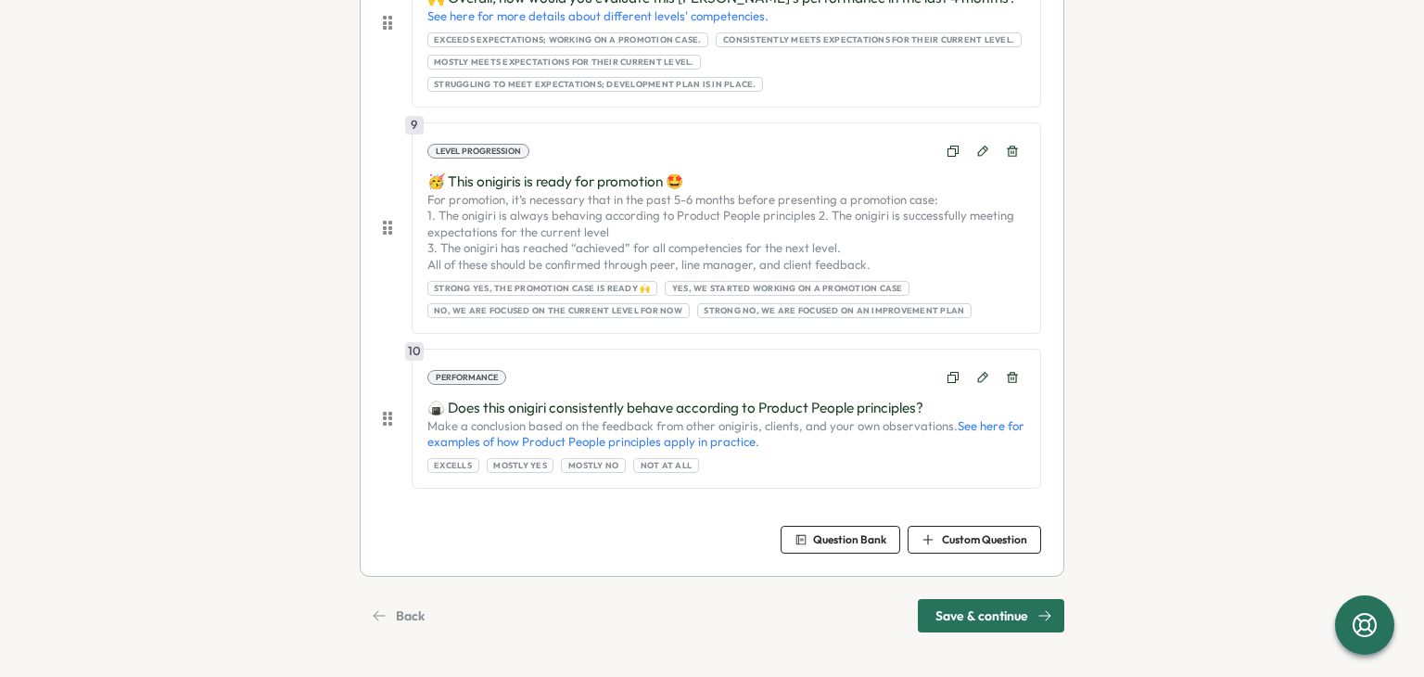
scroll to position [1805, 0]
